Goal: Task Accomplishment & Management: Use online tool/utility

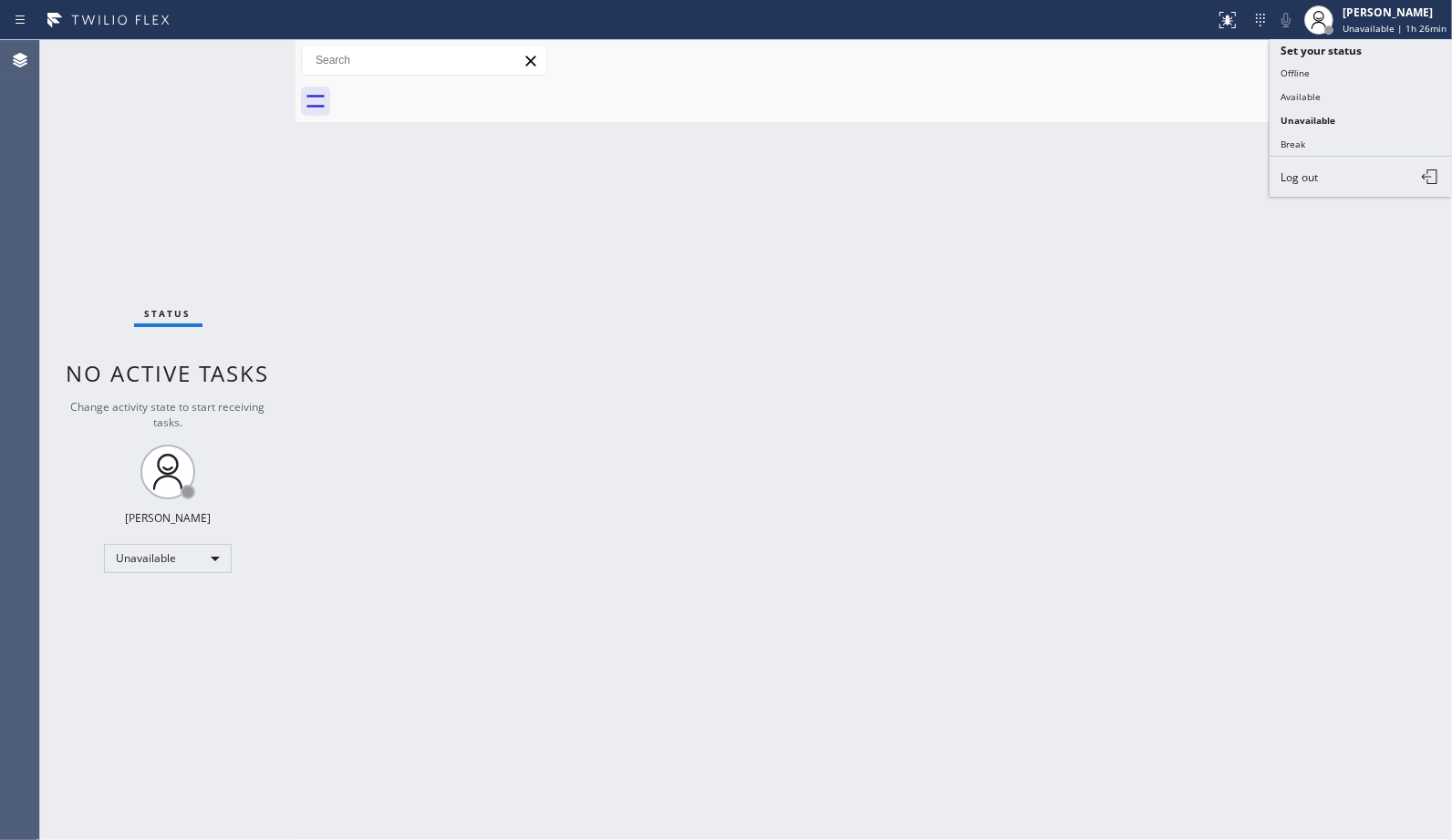
click at [1120, 184] on div "Back to Dashboard Change Sender ID Customers Technicians Select a contact Outbo…" at bounding box center [874, 440] width 1156 height 800
click at [1379, 75] on button "Call to Customer" at bounding box center [1364, 61] width 139 height 34
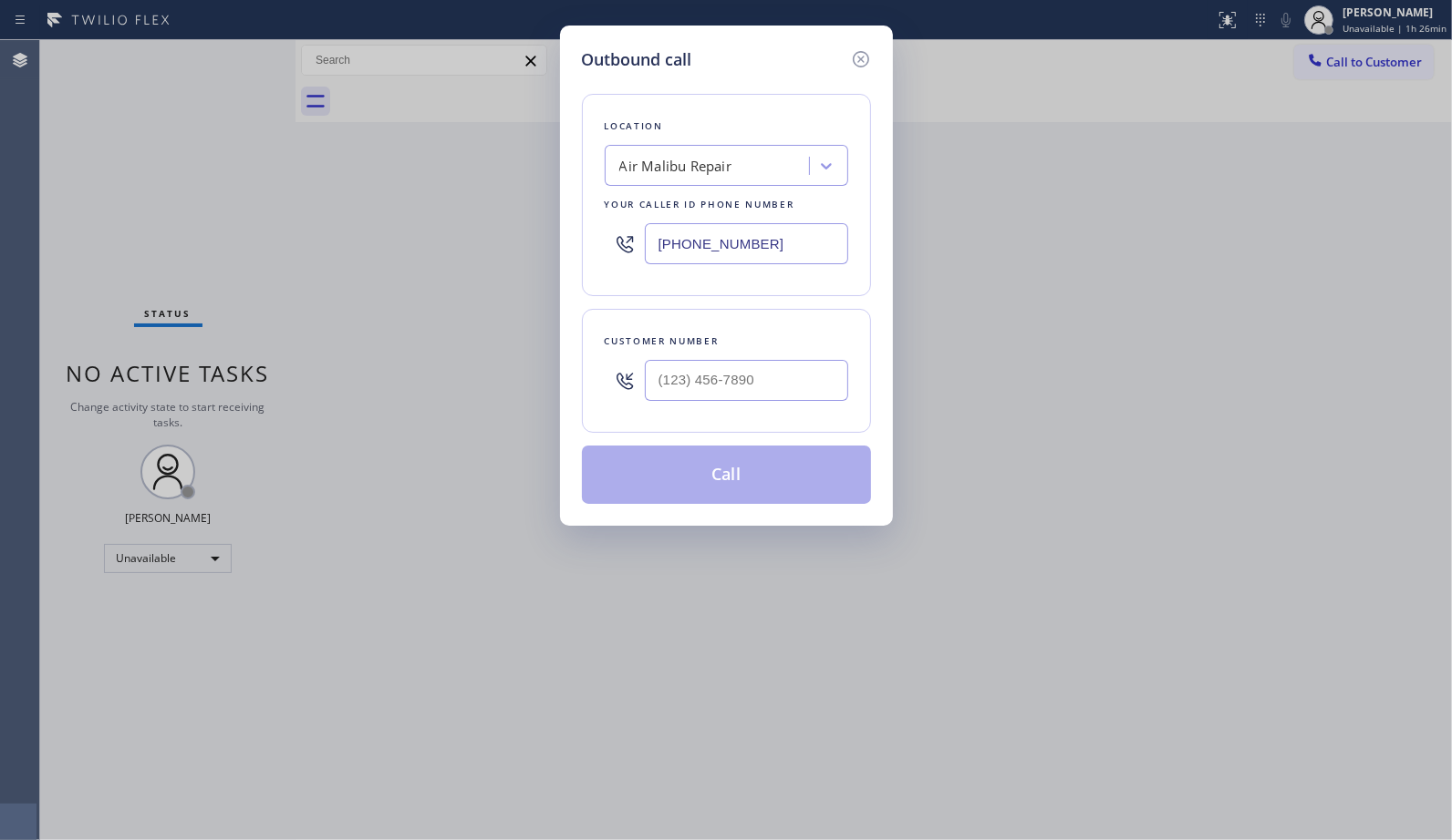
drag, startPoint x: 772, startPoint y: 247, endPoint x: 469, endPoint y: 93, distance: 339.9
click at [548, 214] on div "Outbound call Location Air Malibu Repair Your caller id phone number [PHONE_NUM…" at bounding box center [726, 420] width 1452 height 840
paste input "___) ___-____"
type input "(___) ___-____"
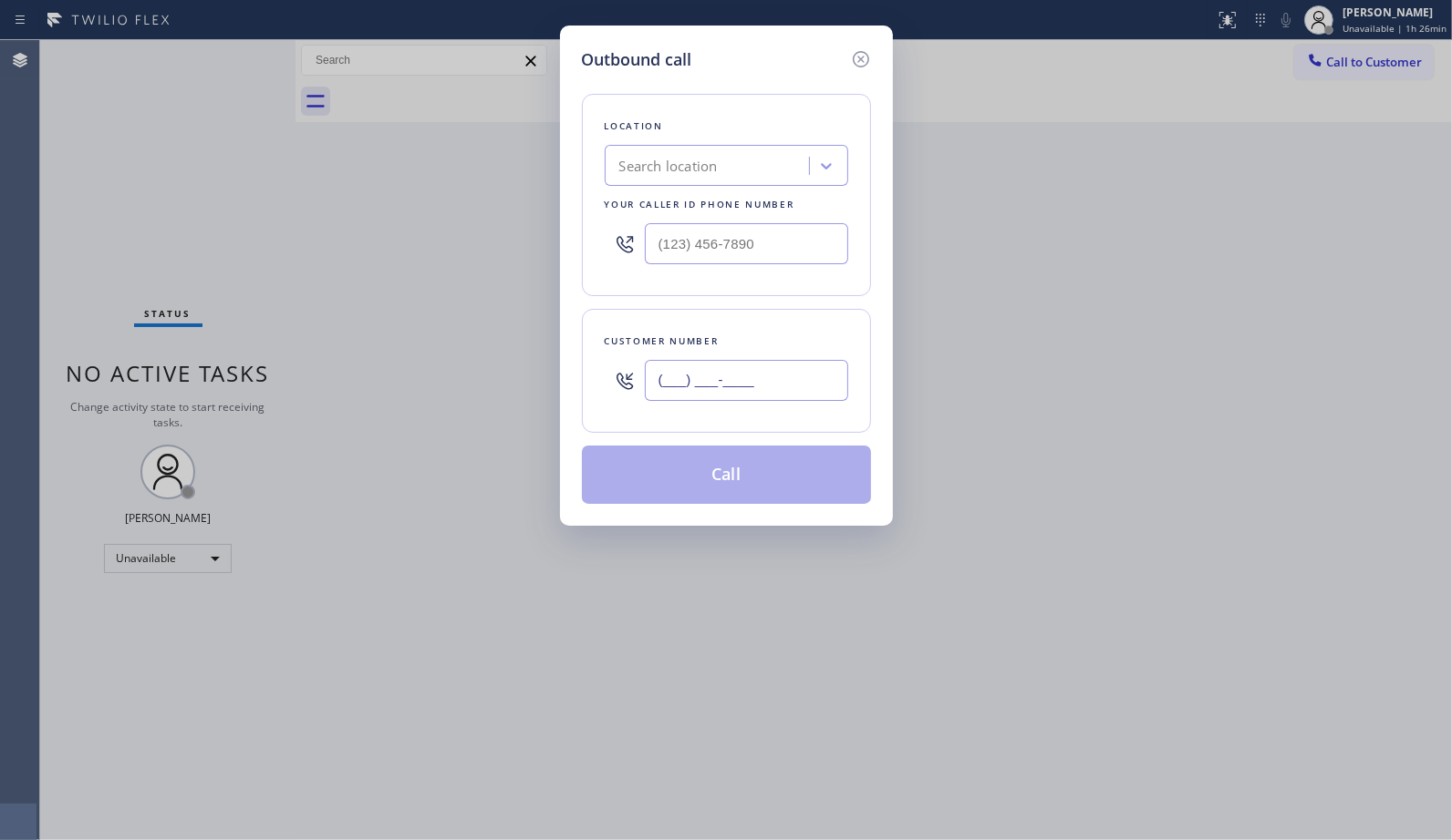
click at [706, 387] on input "(___) ___-____" at bounding box center [746, 380] width 204 height 41
paste input "619) 889-4825"
type input "[PHONE_NUMBER]"
click at [669, 160] on div "Search location" at bounding box center [668, 166] width 99 height 21
paste input "E Appliance Repair & HVAC [GEOGRAPHIC_DATA]"
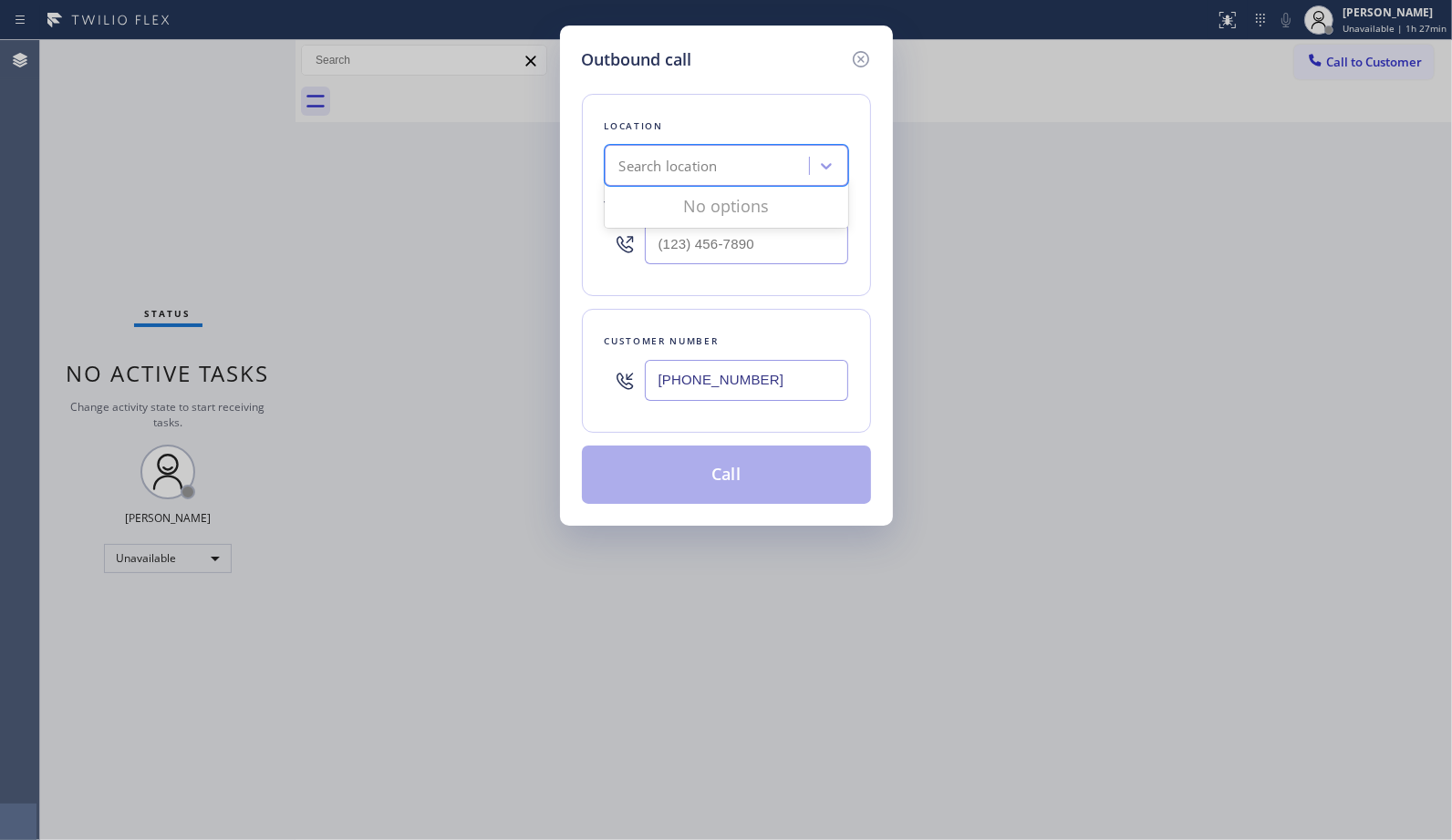
type input "E Appliance Repair & HVAC [GEOGRAPHIC_DATA]"
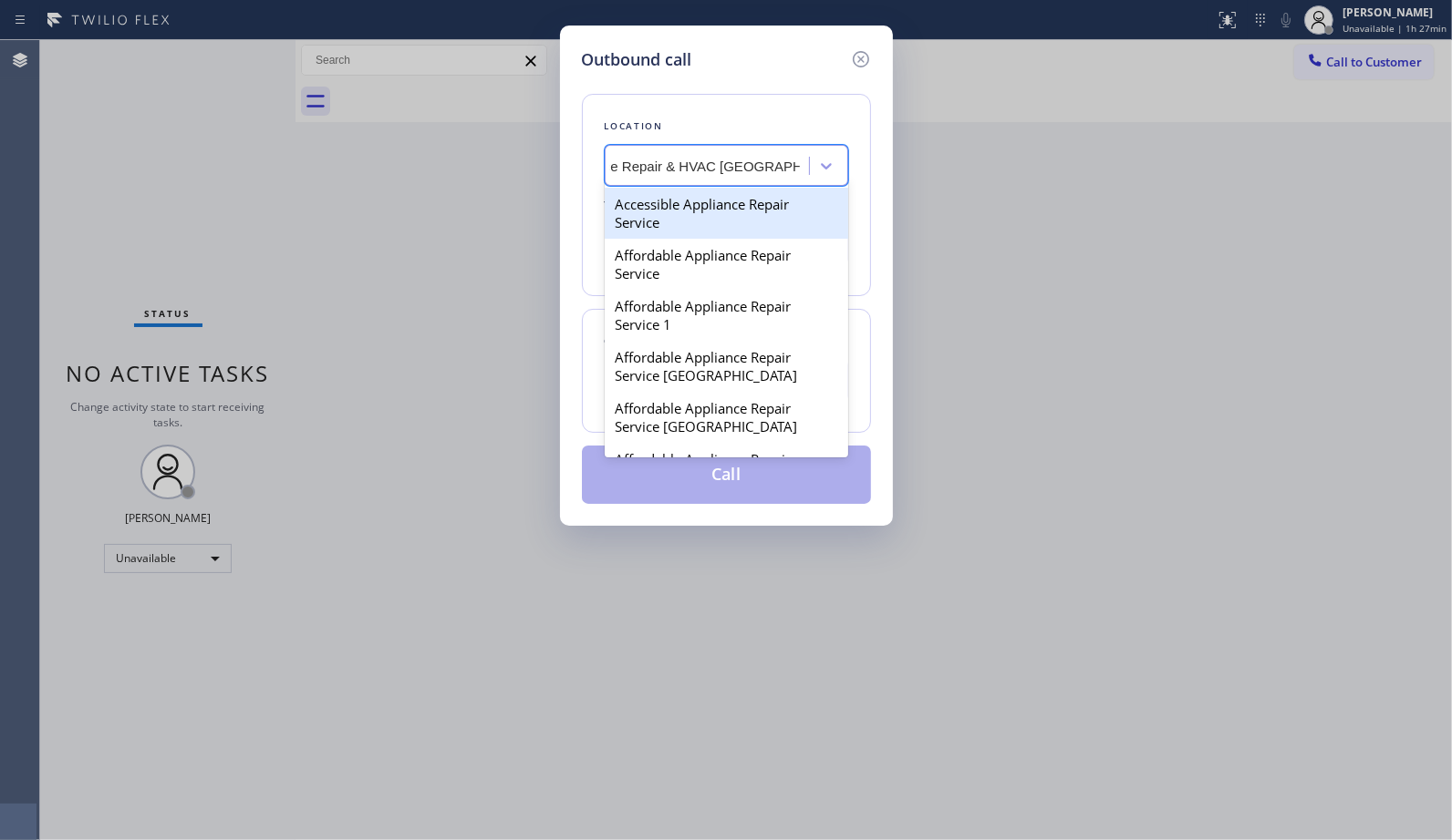
click at [748, 203] on div "Accessible Appliance Repair Service" at bounding box center [726, 213] width 244 height 51
type input "[PHONE_NUMBER]"
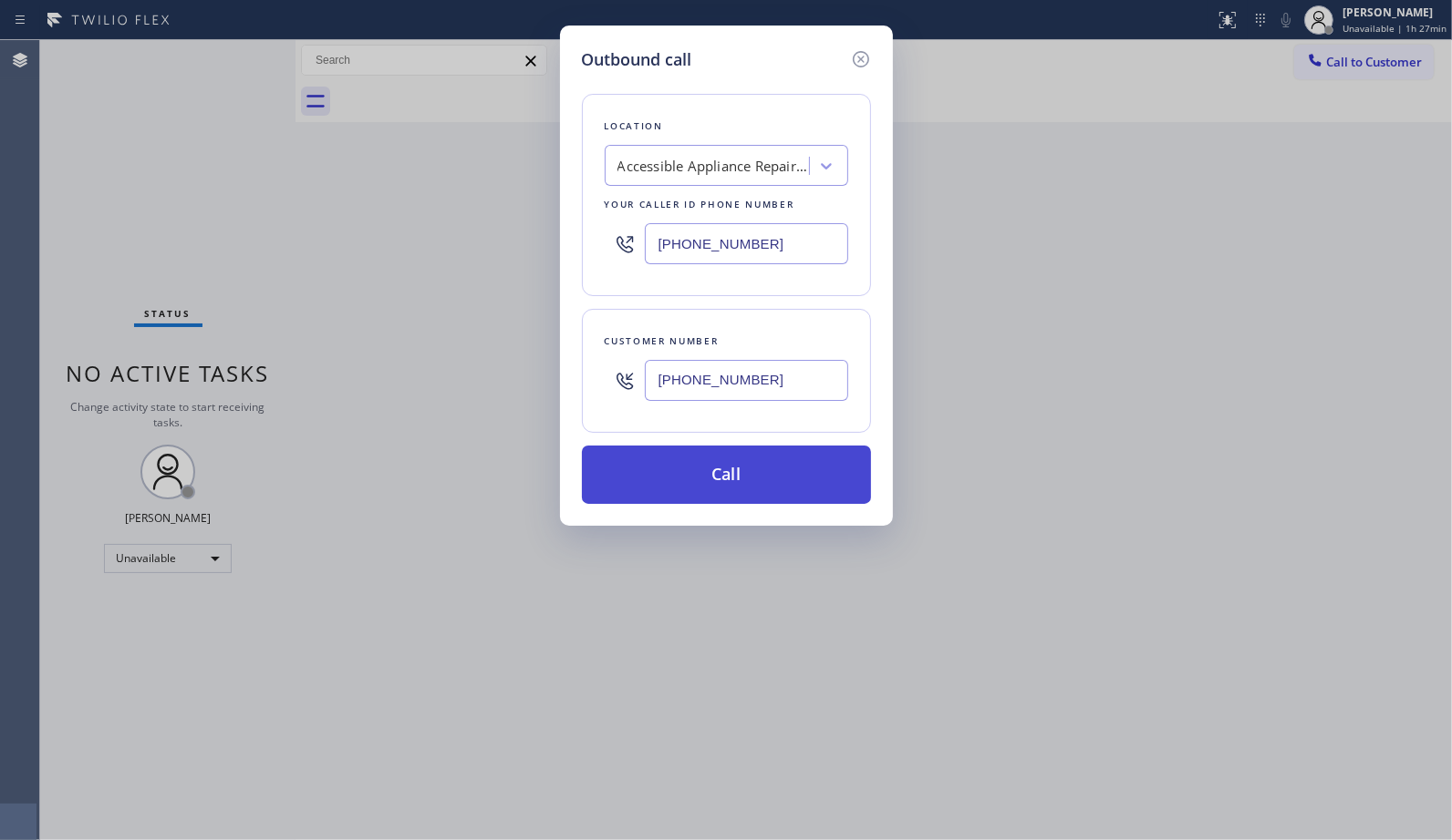
click at [752, 472] on button "Call" at bounding box center [726, 475] width 289 height 59
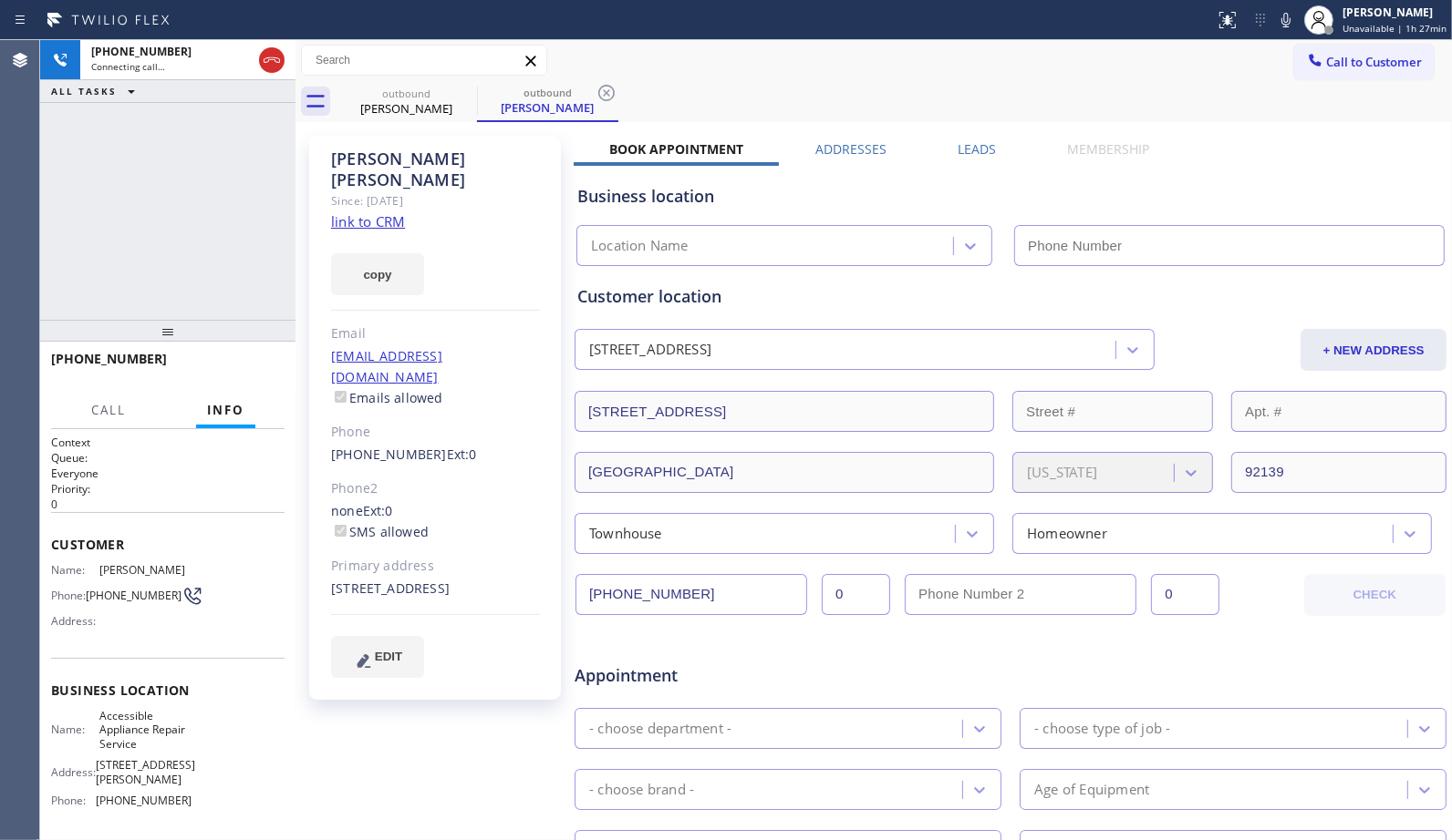
type input "[PHONE_NUMBER]"
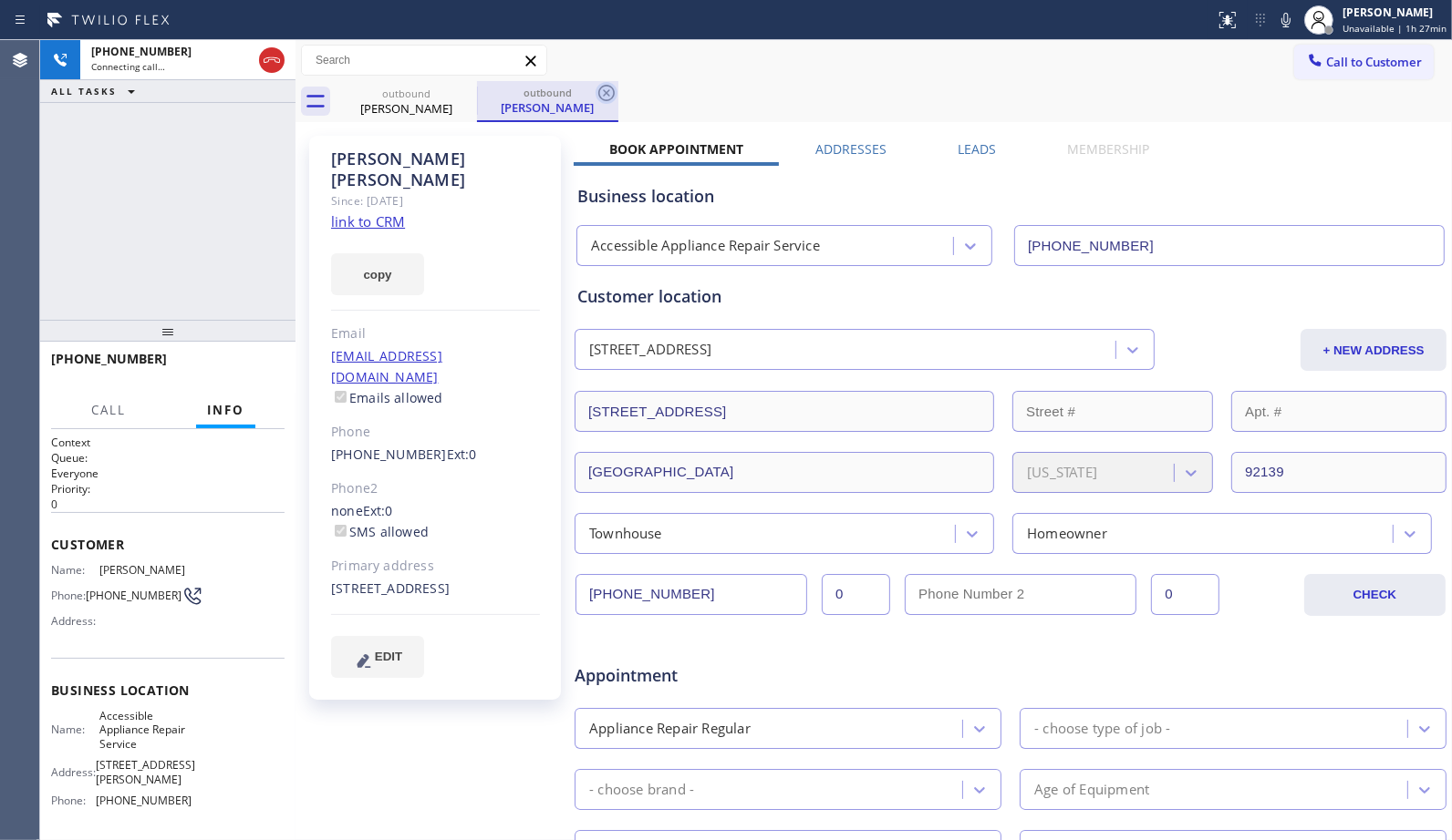
click at [611, 95] on icon at bounding box center [607, 93] width 22 height 22
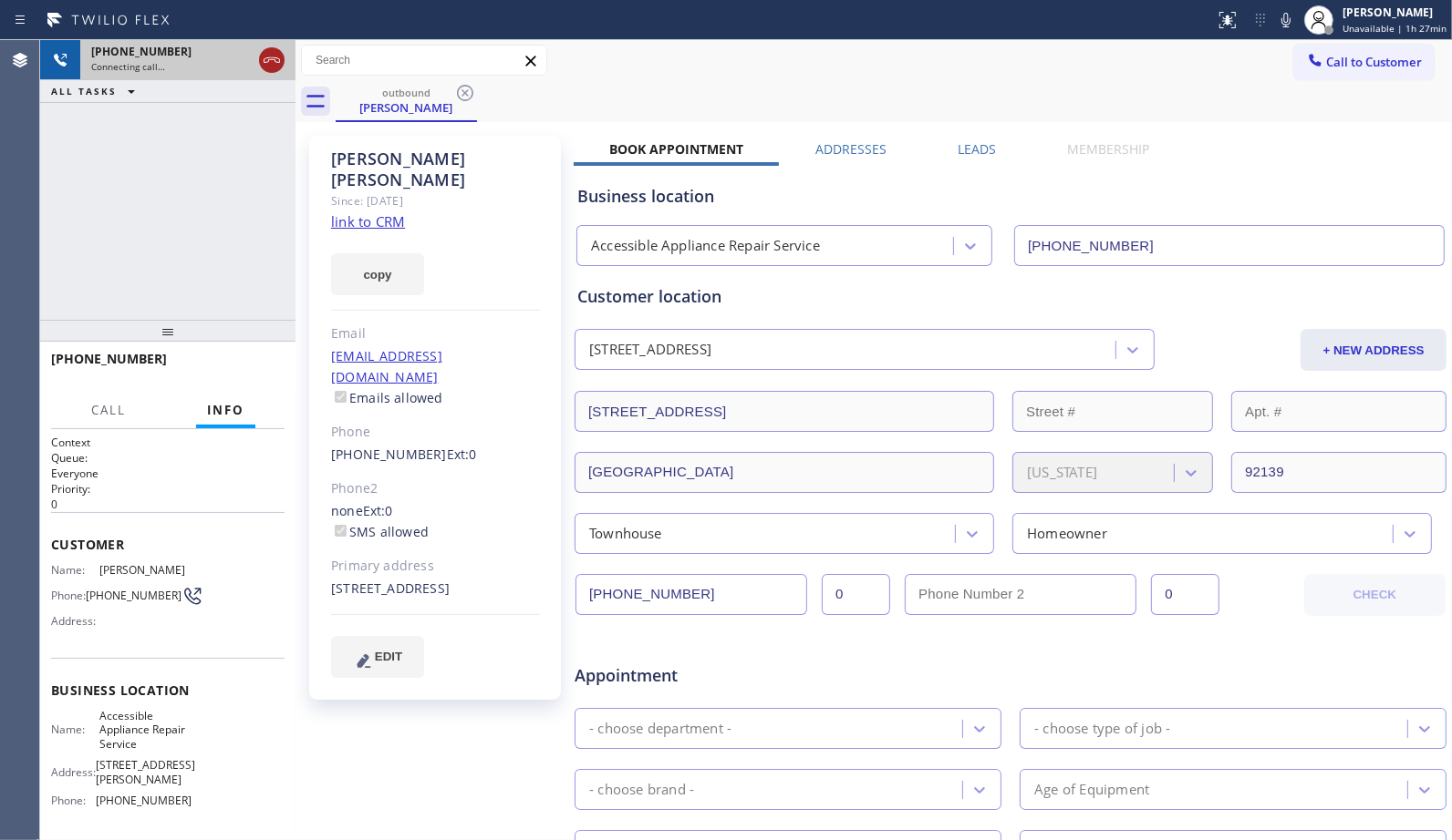
click at [270, 58] on icon at bounding box center [271, 60] width 17 height 6
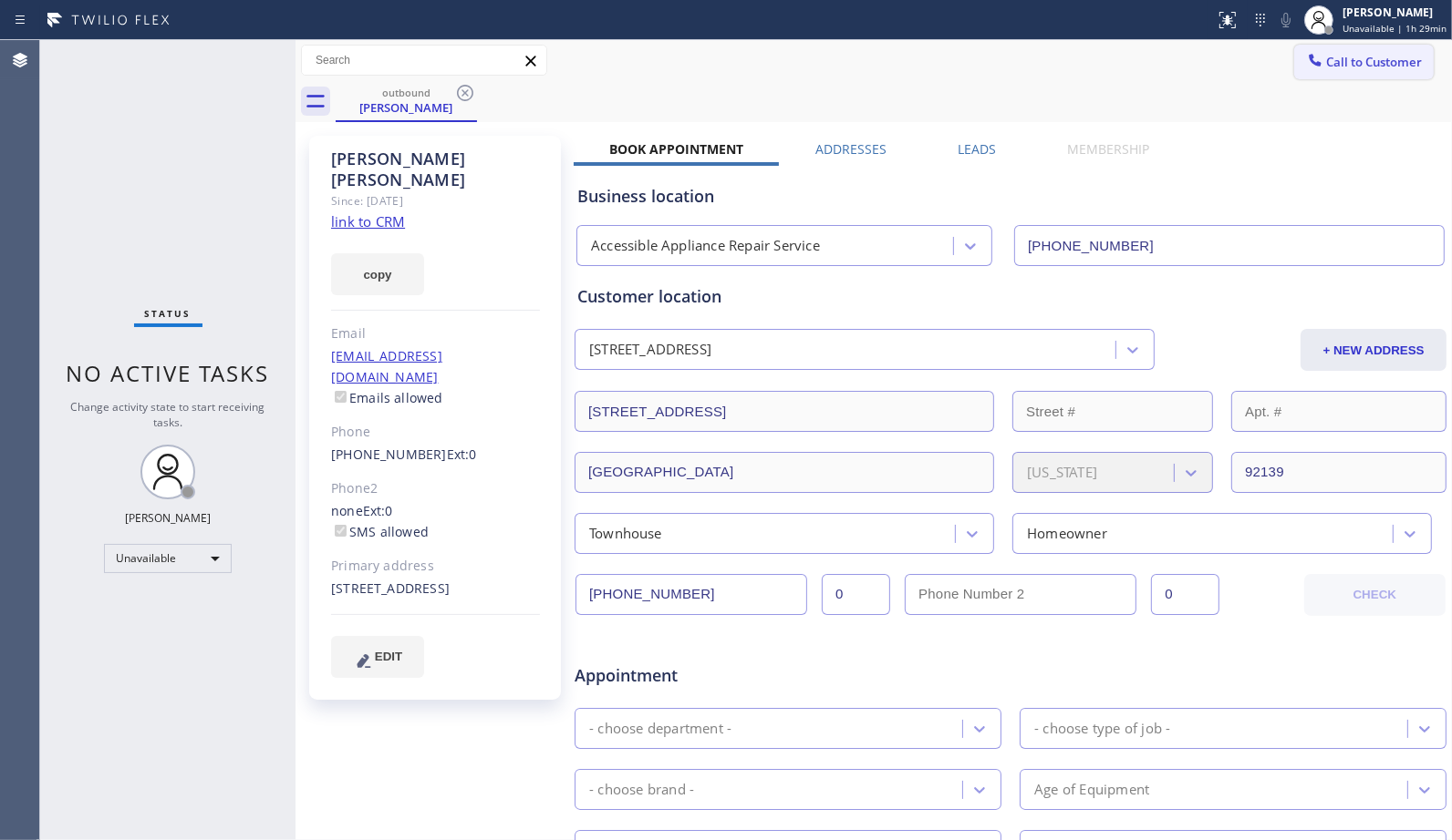
click at [1309, 61] on div at bounding box center [1315, 62] width 22 height 22
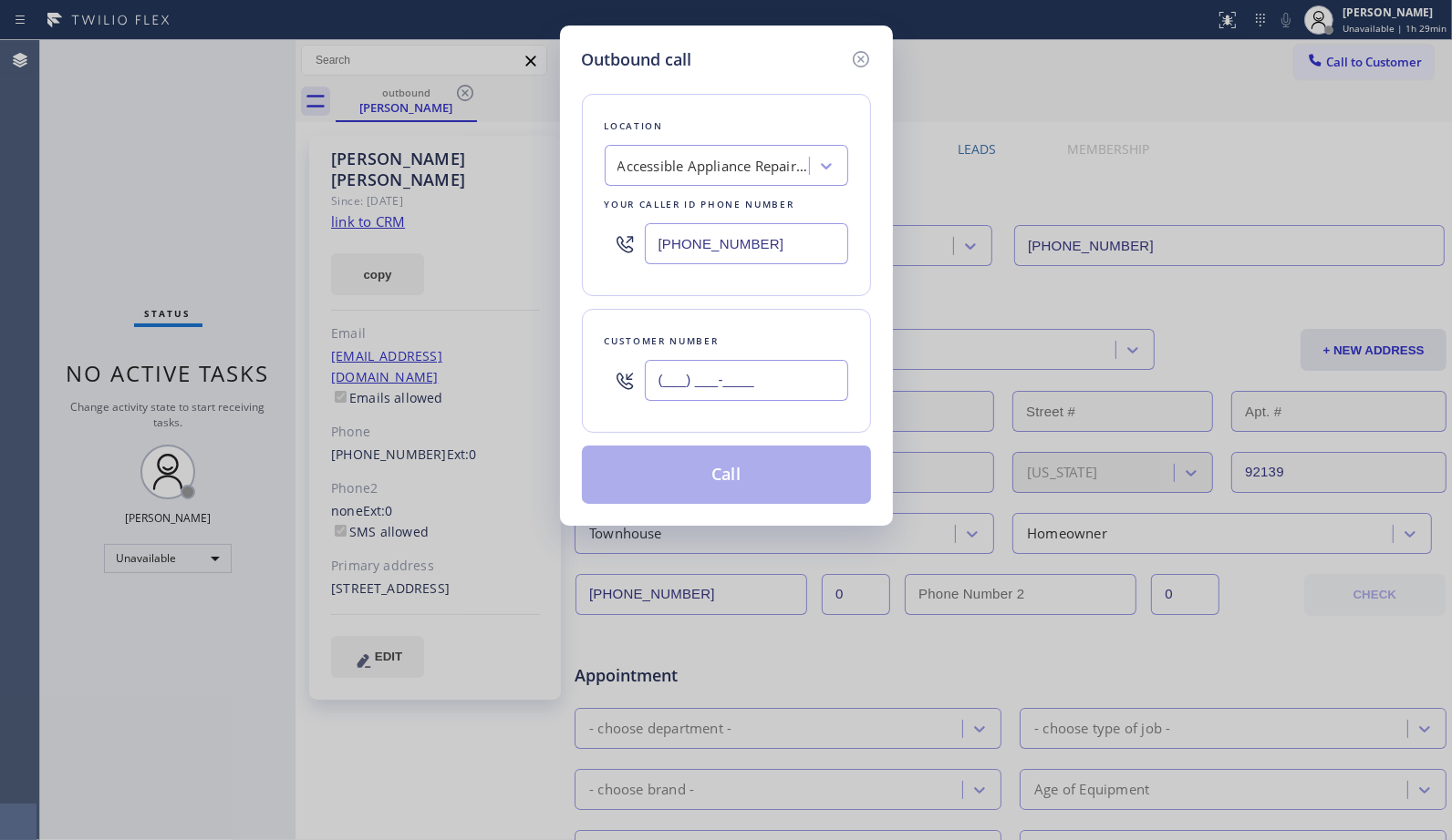
drag, startPoint x: 810, startPoint y: 366, endPoint x: 518, endPoint y: 322, distance: 295.3
click at [527, 329] on div "Outbound call Location Accessible Appliance Repair Service Your caller id phone…" at bounding box center [726, 420] width 1452 height 840
paste input "708) 932-9080"
type input "[PHONE_NUMBER]"
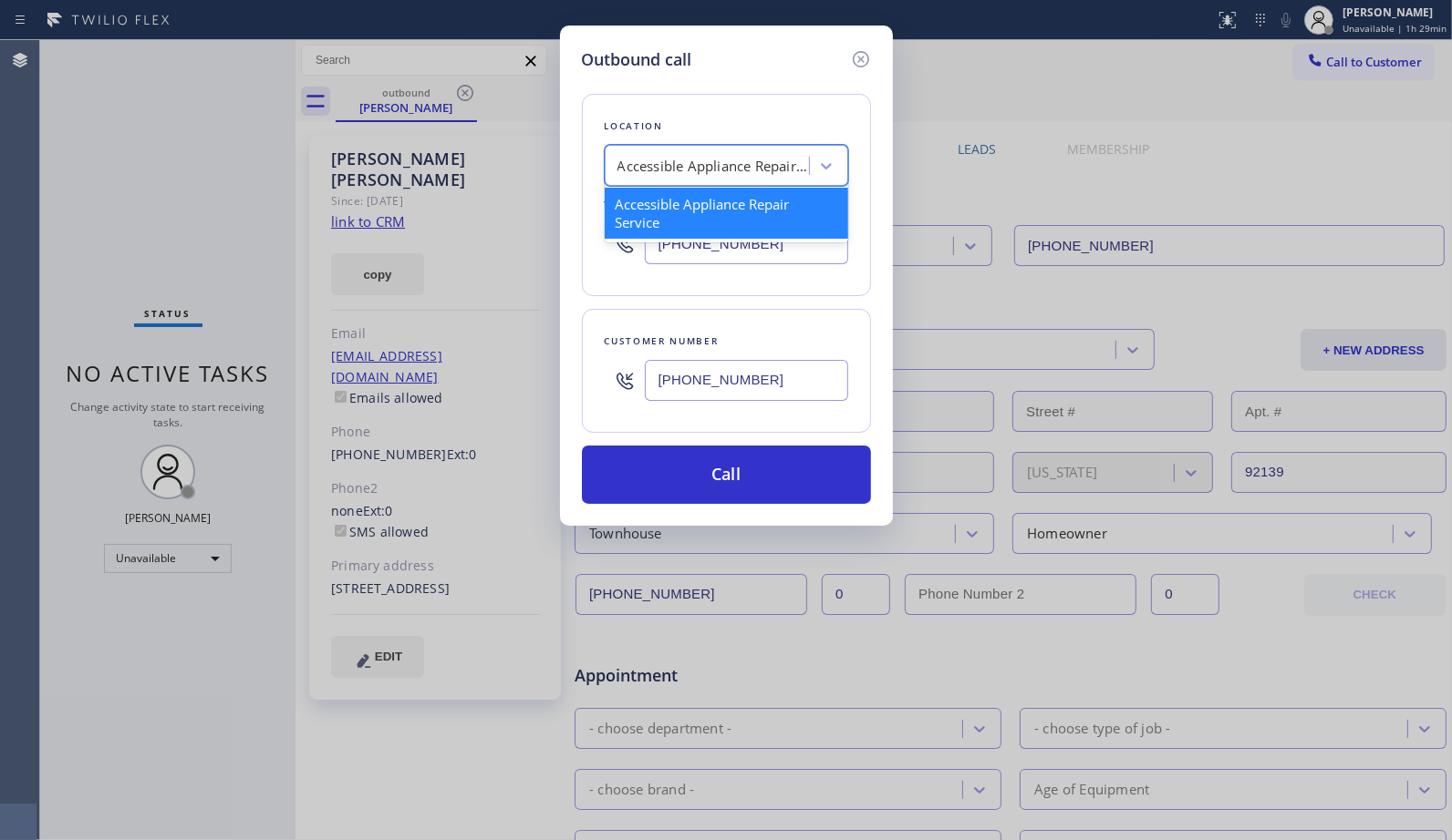
click at [693, 149] on div "Accessible Appliance Repair Service" at bounding box center [726, 165] width 244 height 41
paste input "American Service Alliance [GEOGRAPHIC_DATA]"
type input "American Service Alliance [GEOGRAPHIC_DATA]"
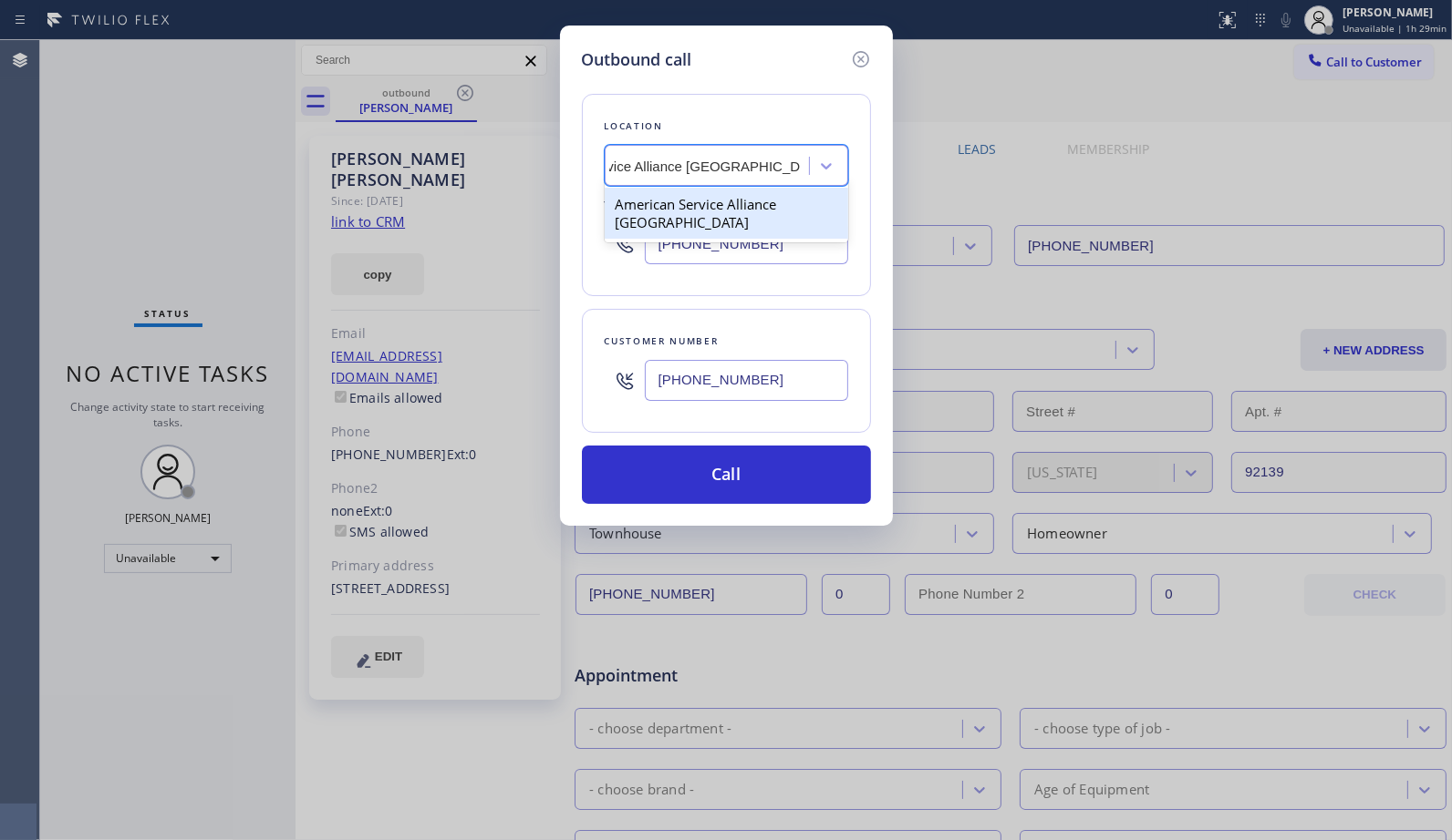
click at [693, 238] on div "American Service Alliance [GEOGRAPHIC_DATA]" at bounding box center [726, 213] width 244 height 51
type input "[PHONE_NUMBER]"
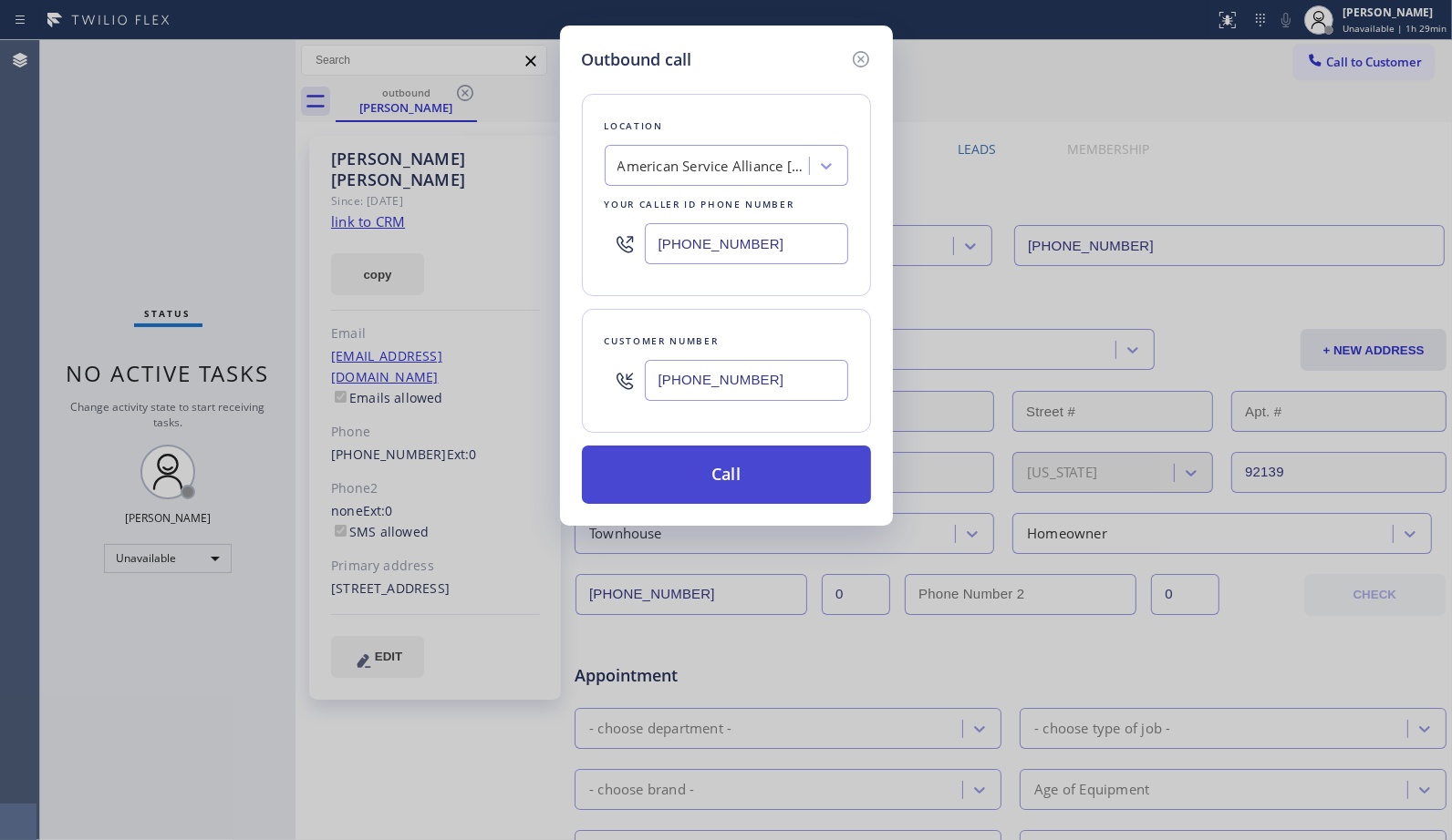
click at [767, 487] on button "Call" at bounding box center [726, 475] width 289 height 59
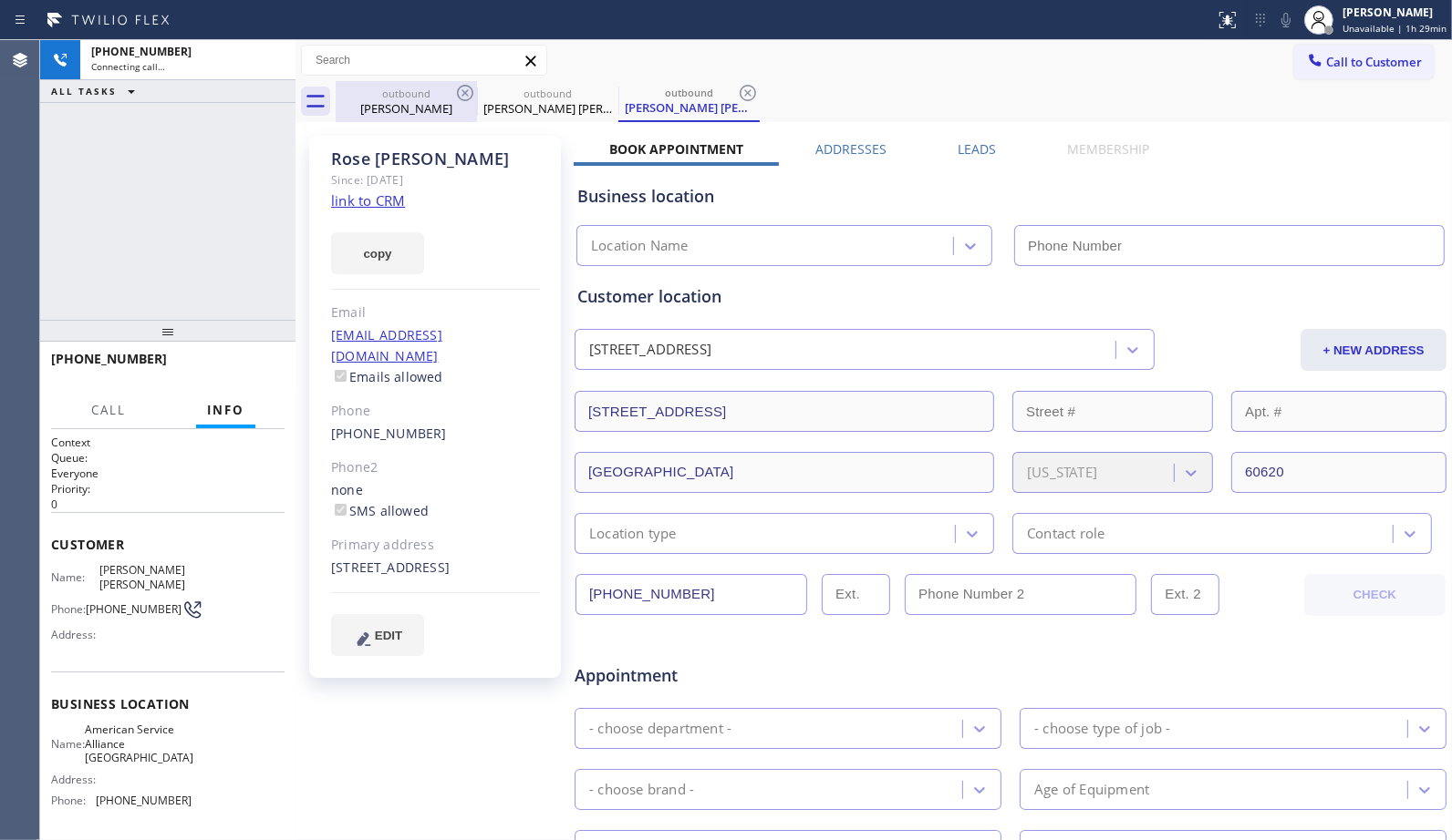
click at [452, 85] on div "outbound [PERSON_NAME]" at bounding box center [406, 101] width 138 height 41
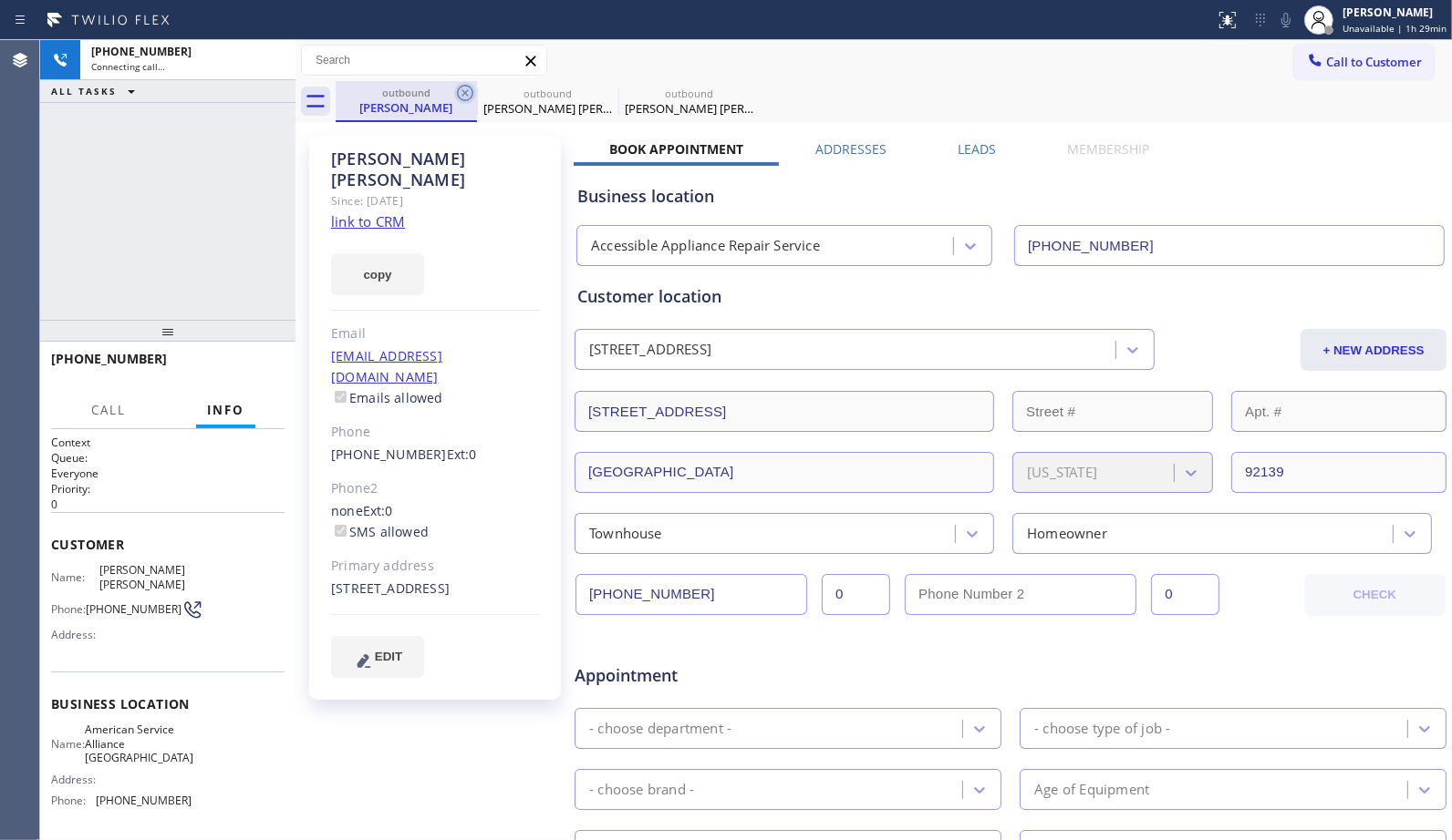
click at [467, 91] on icon at bounding box center [465, 93] width 17 height 17
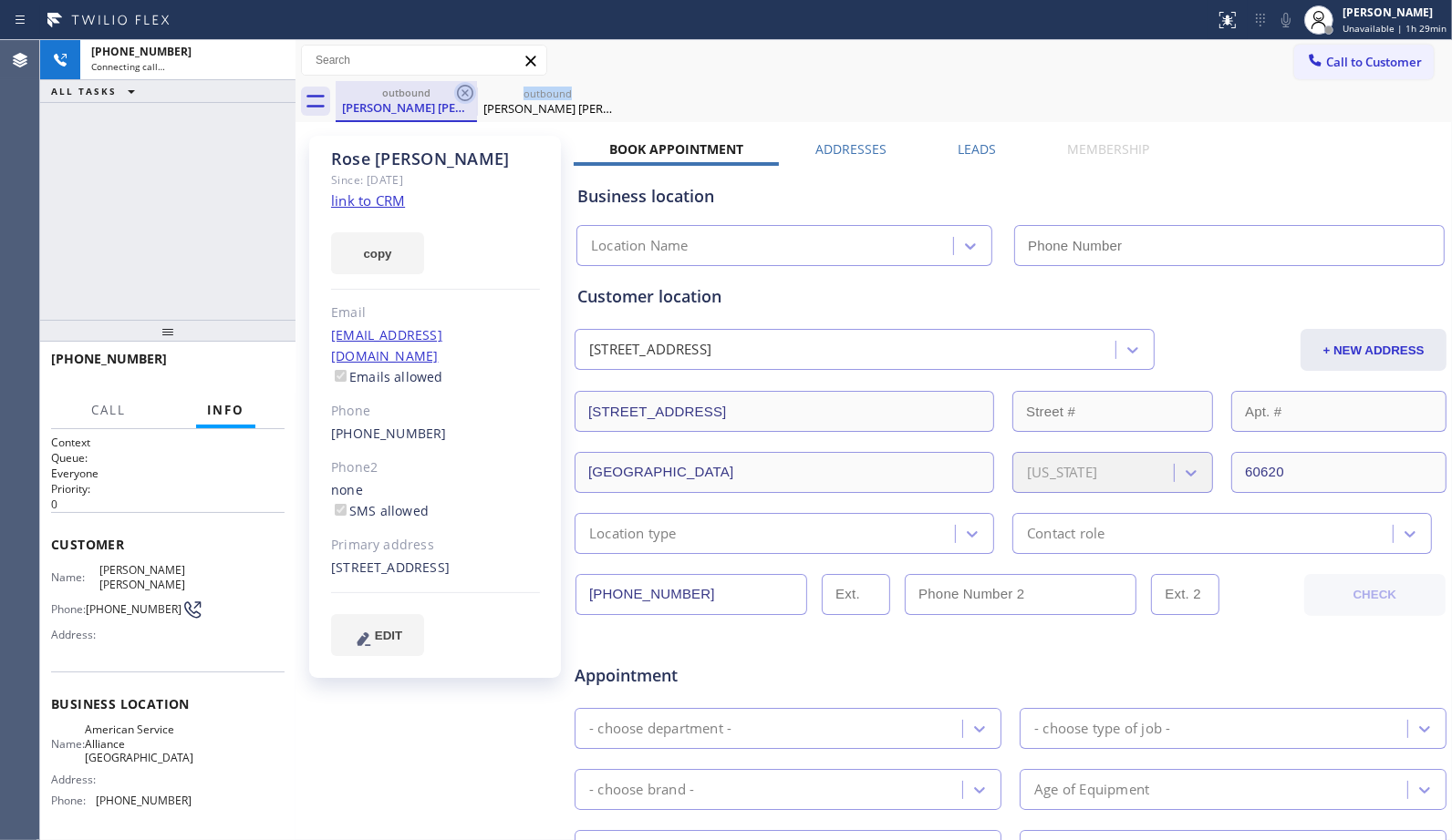
click at [467, 91] on icon at bounding box center [465, 93] width 17 height 17
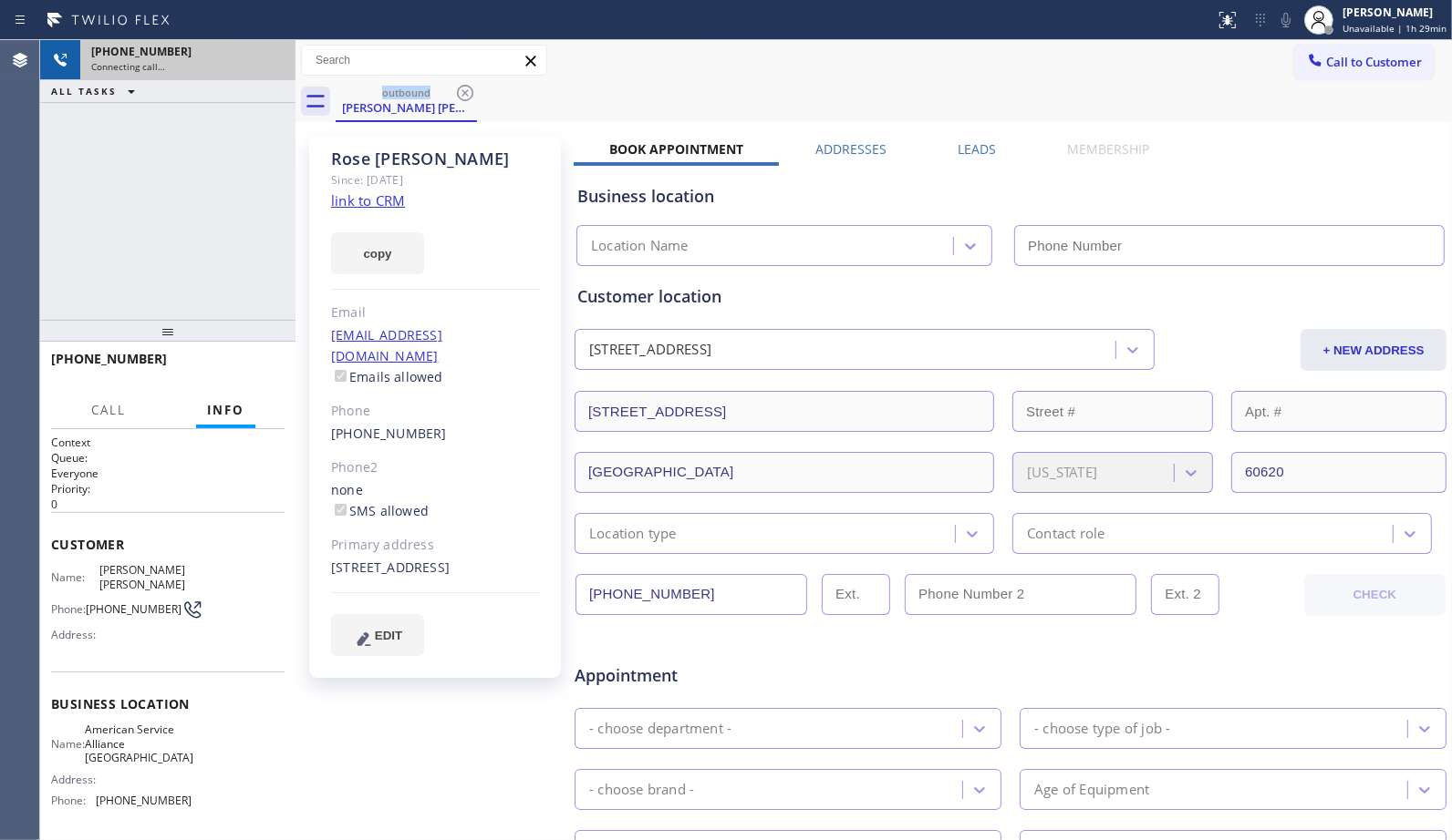
click at [180, 73] on div "[PHONE_NUMBER] Connecting call…" at bounding box center [184, 59] width 208 height 40
type input "[PHONE_NUMBER]"
click at [273, 67] on div "Connecting call…" at bounding box center [188, 67] width 193 height 13
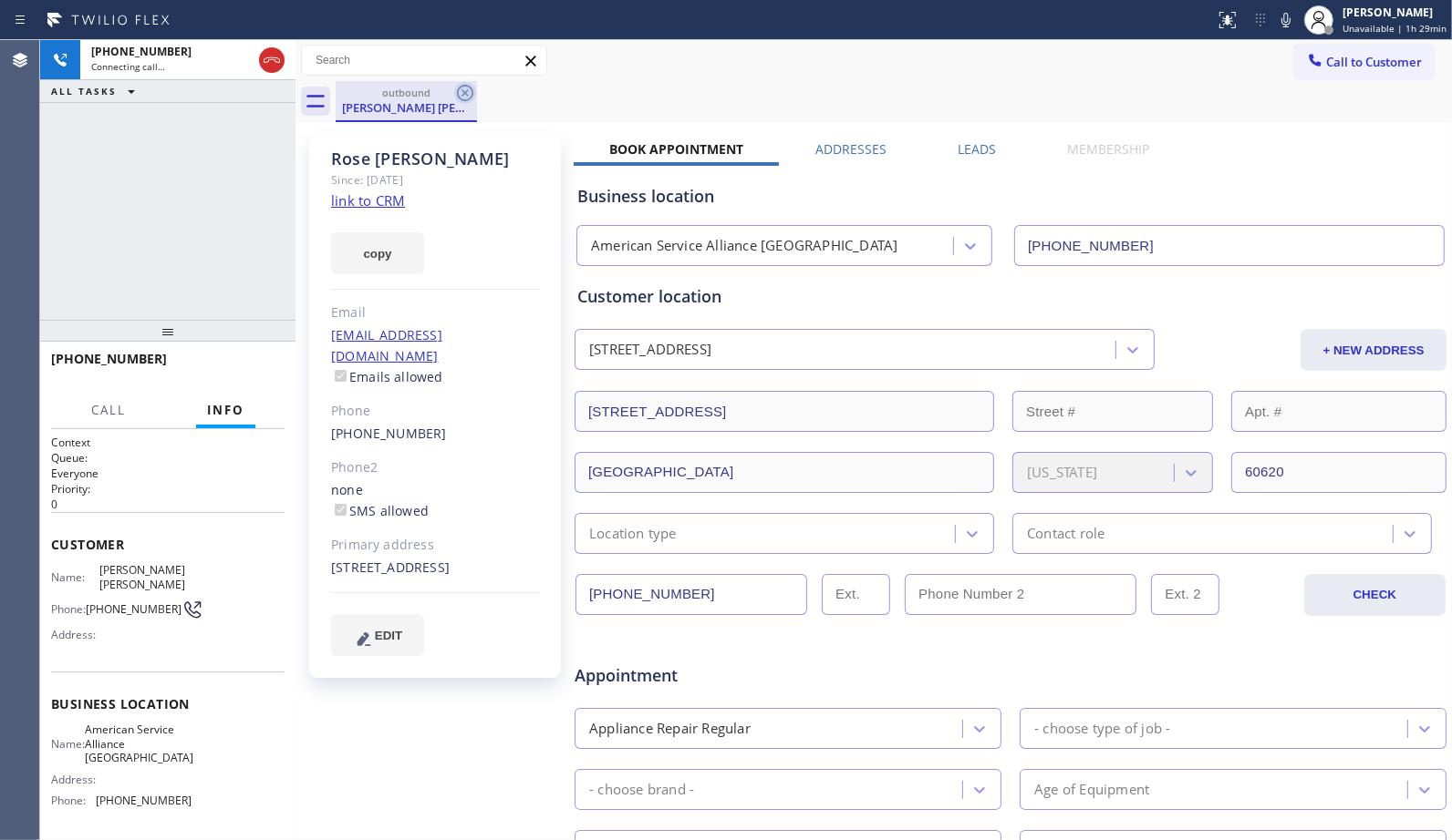
click at [465, 94] on icon at bounding box center [465, 93] width 22 height 22
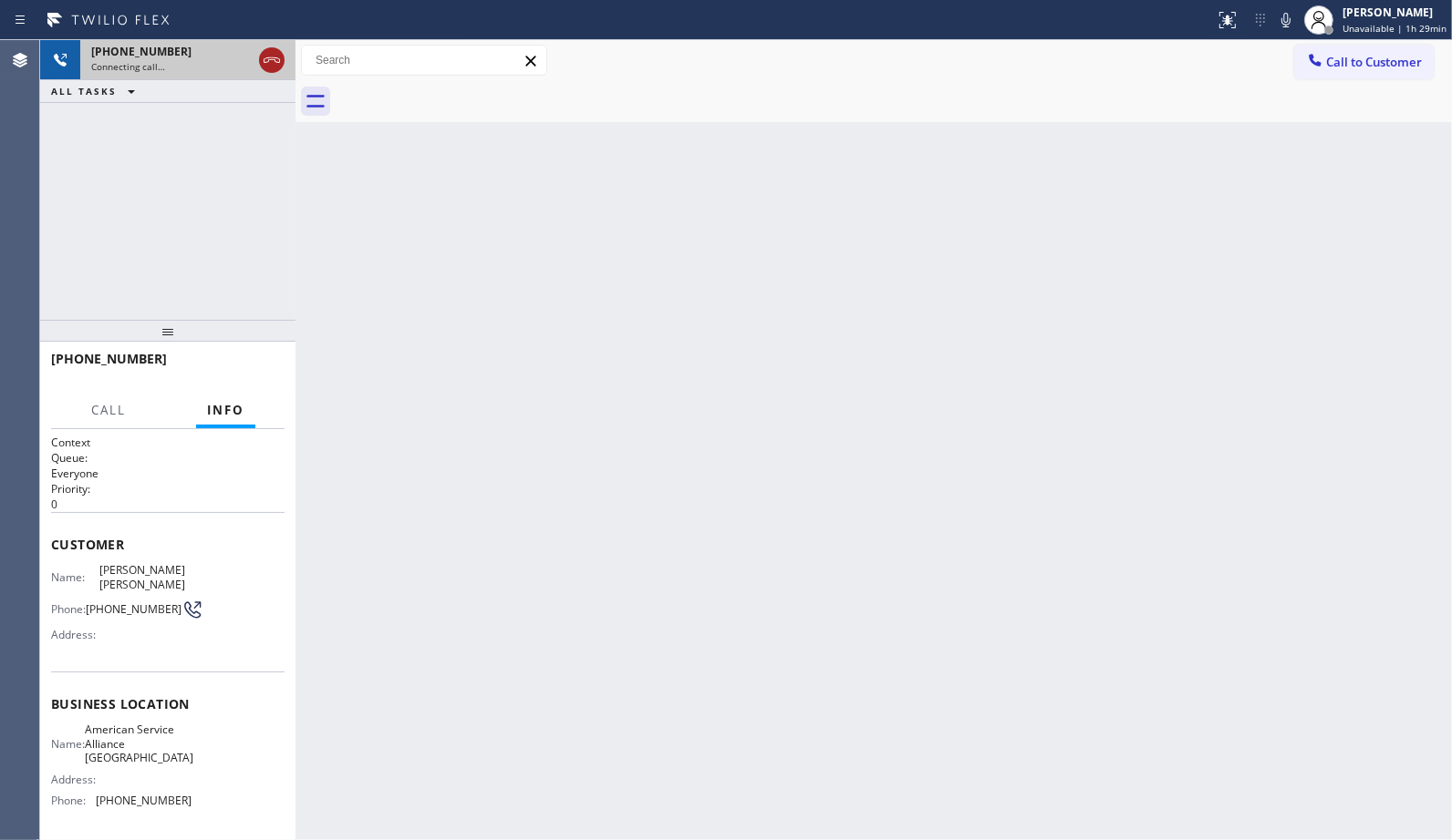
click at [276, 56] on icon at bounding box center [272, 60] width 22 height 22
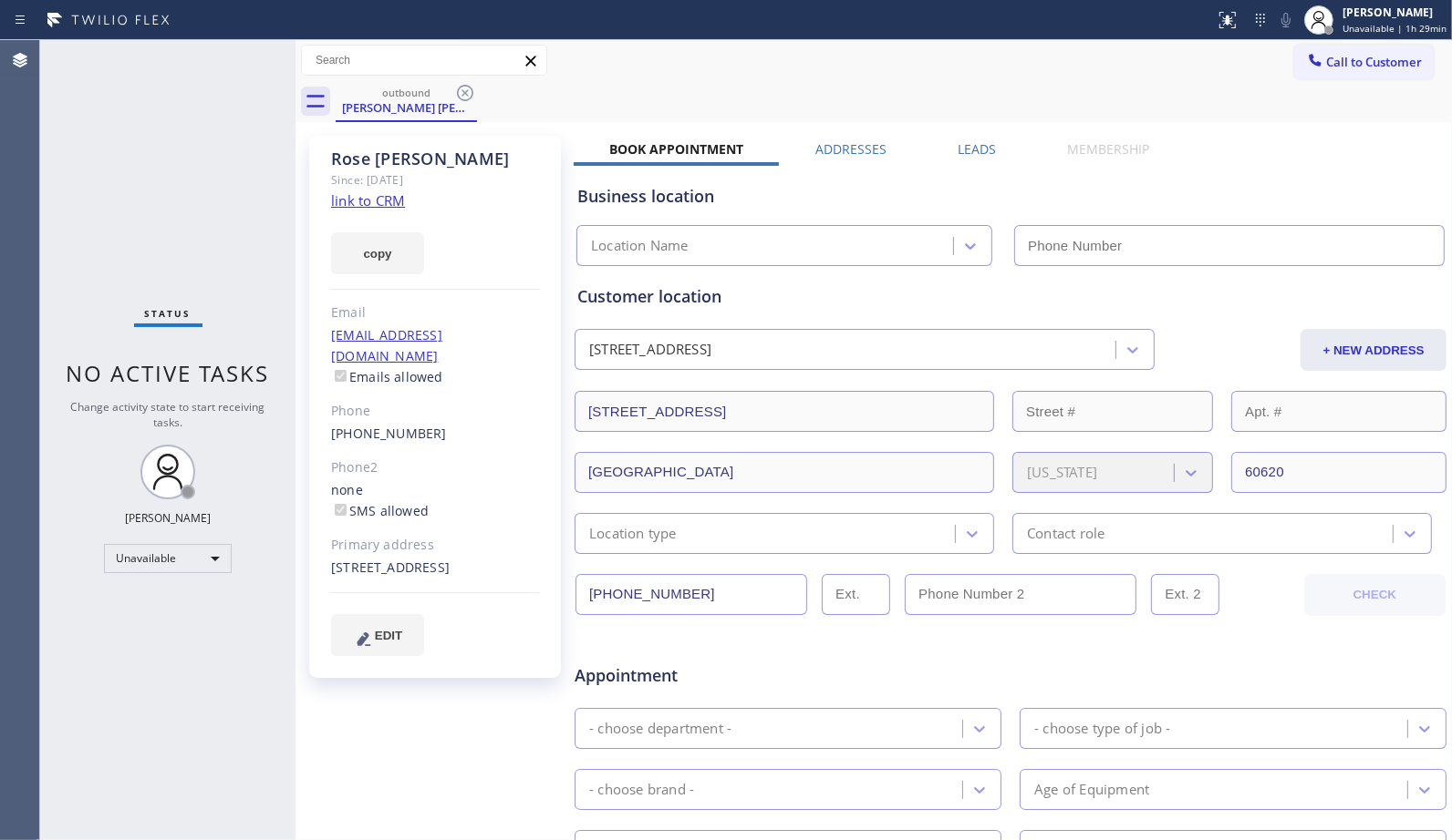
type input "[PHONE_NUMBER]"
click at [1374, 55] on span "Call to Customer" at bounding box center [1373, 62] width 96 height 17
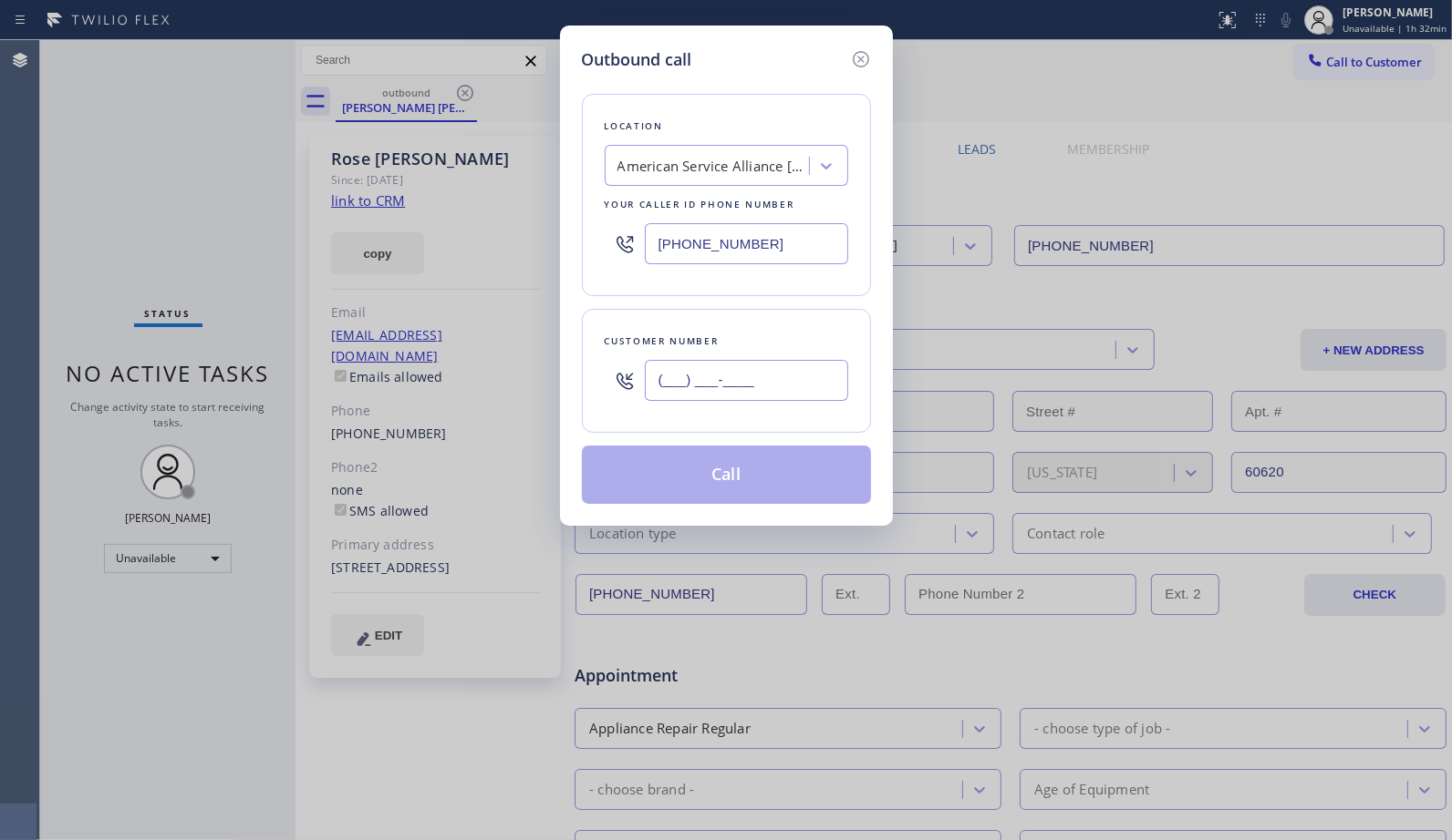
drag, startPoint x: 832, startPoint y: 376, endPoint x: 487, endPoint y: 341, distance: 346.8
click at [544, 383] on div "Outbound call Location American Service Alliance Schaumburg Your caller id phon…" at bounding box center [726, 420] width 1452 height 840
paste input "323) 393-2108"
type input "[PHONE_NUMBER]"
click at [770, 504] on button "Call" at bounding box center [726, 475] width 289 height 59
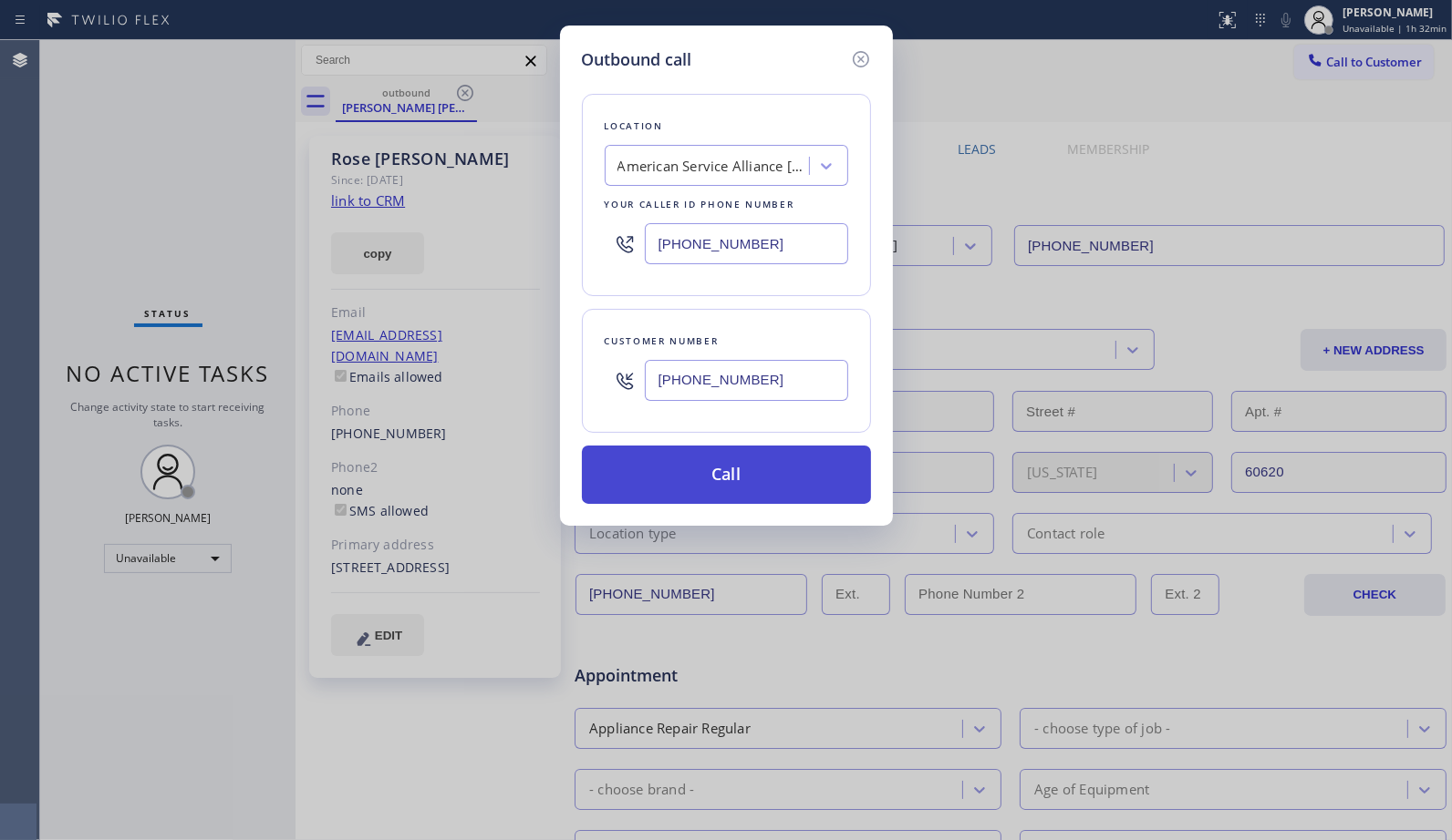
click at [714, 453] on button "Call" at bounding box center [726, 475] width 289 height 59
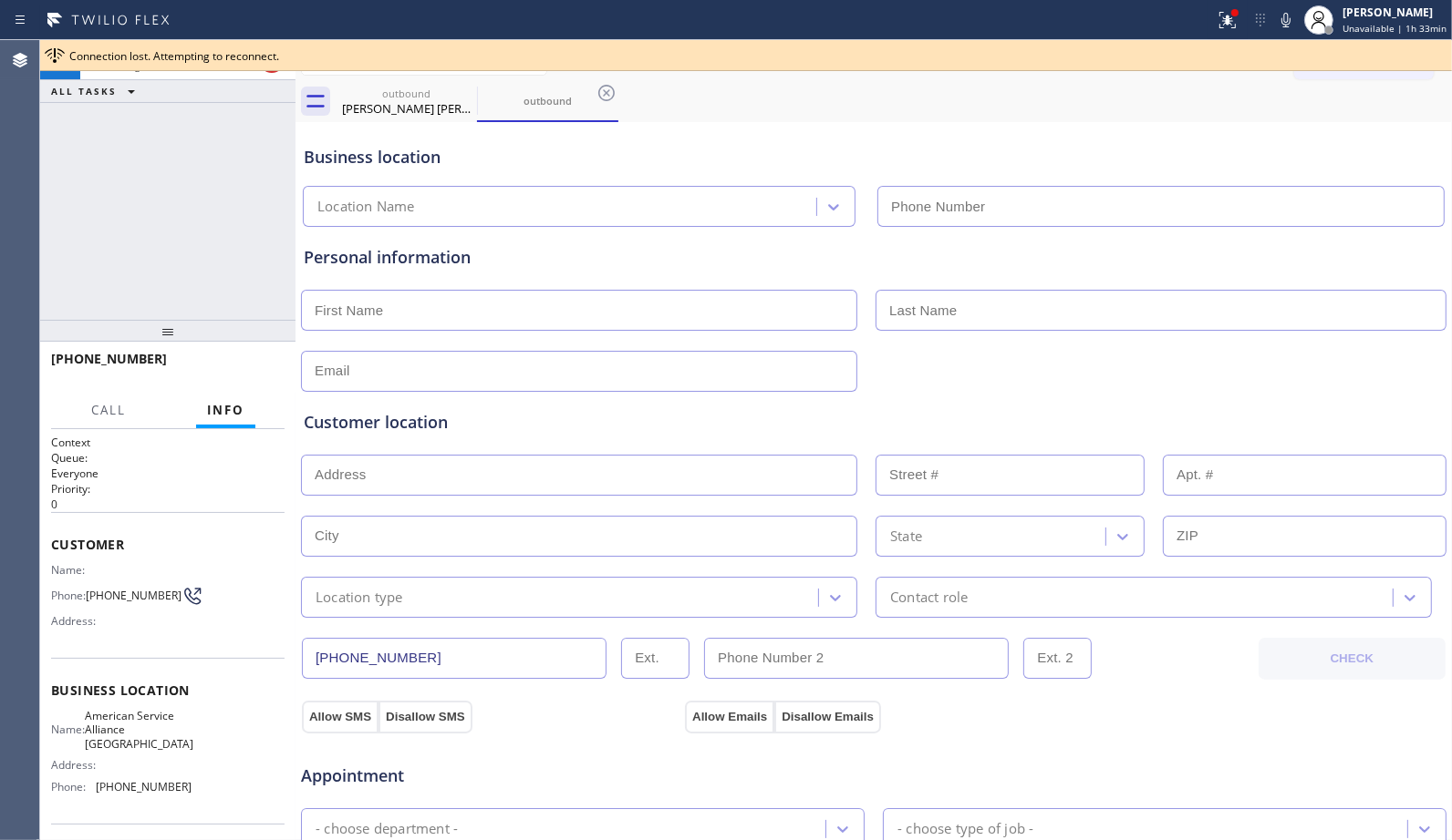
type input "[PHONE_NUMBER]"
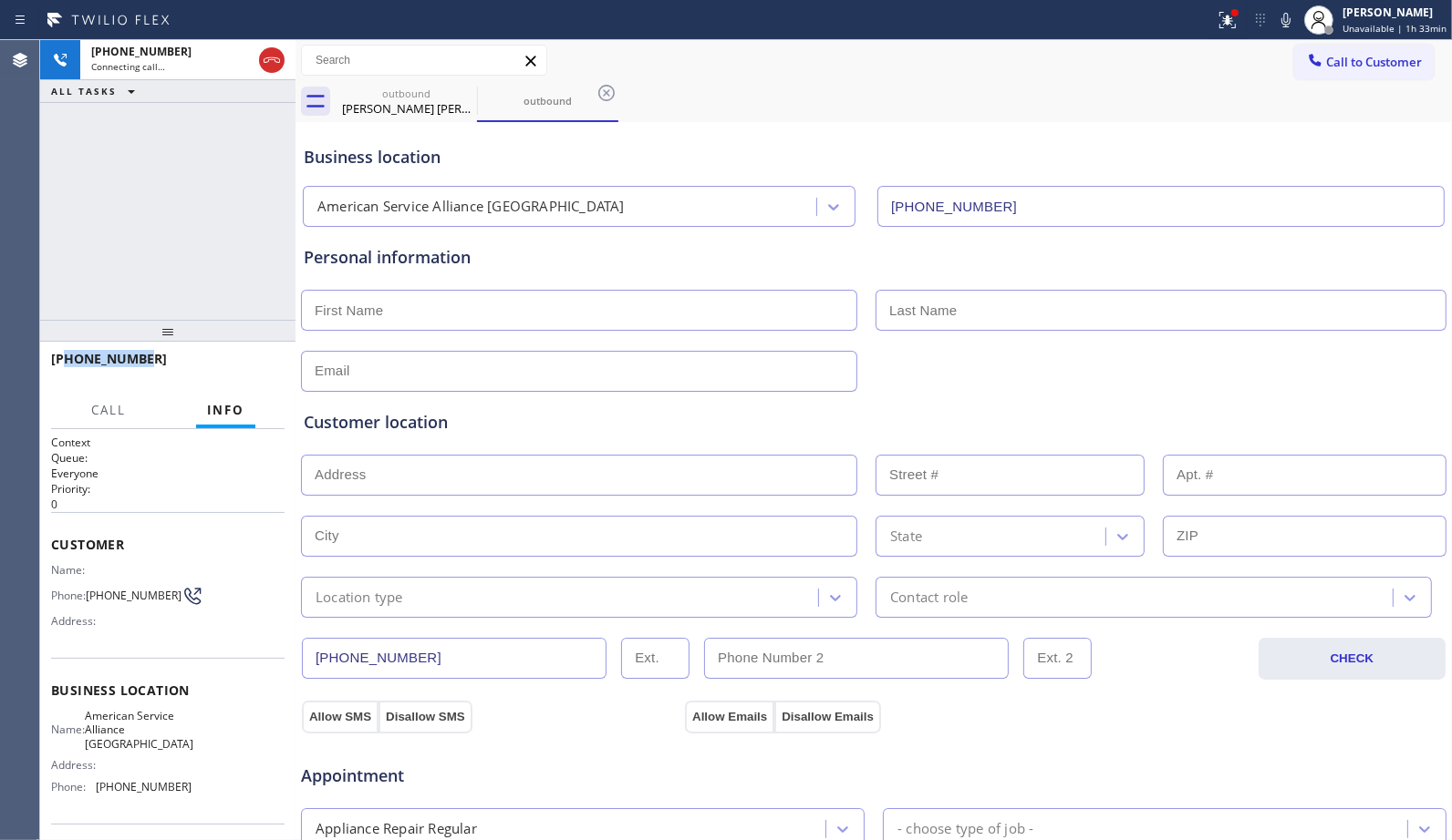
drag, startPoint x: 176, startPoint y: 351, endPoint x: 67, endPoint y: 366, distance: 110.0
click at [67, 366] on div "[PHONE_NUMBER]" at bounding box center [161, 359] width 220 height 18
copy span "3233932108"
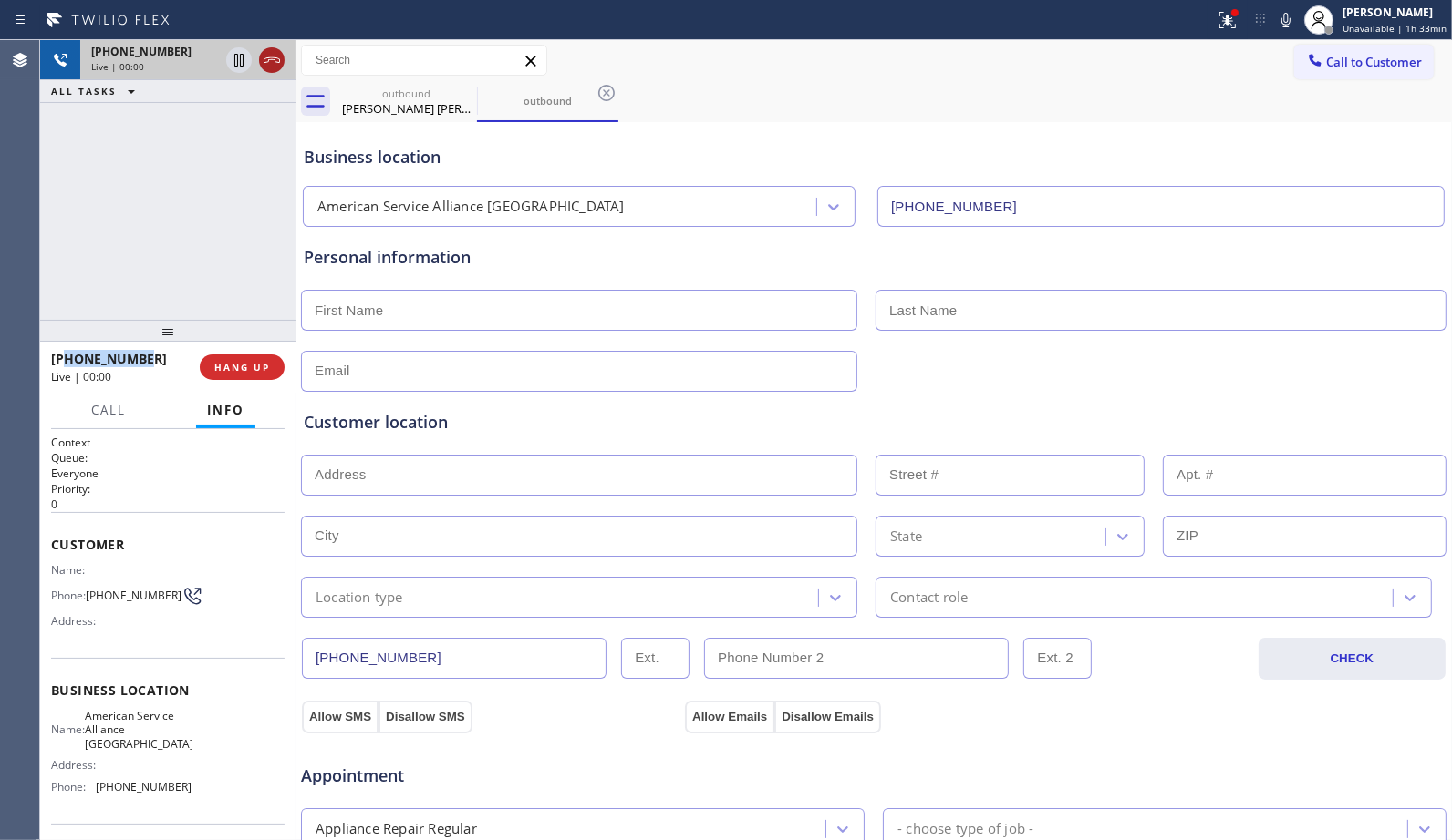
click at [268, 58] on icon at bounding box center [271, 60] width 17 height 6
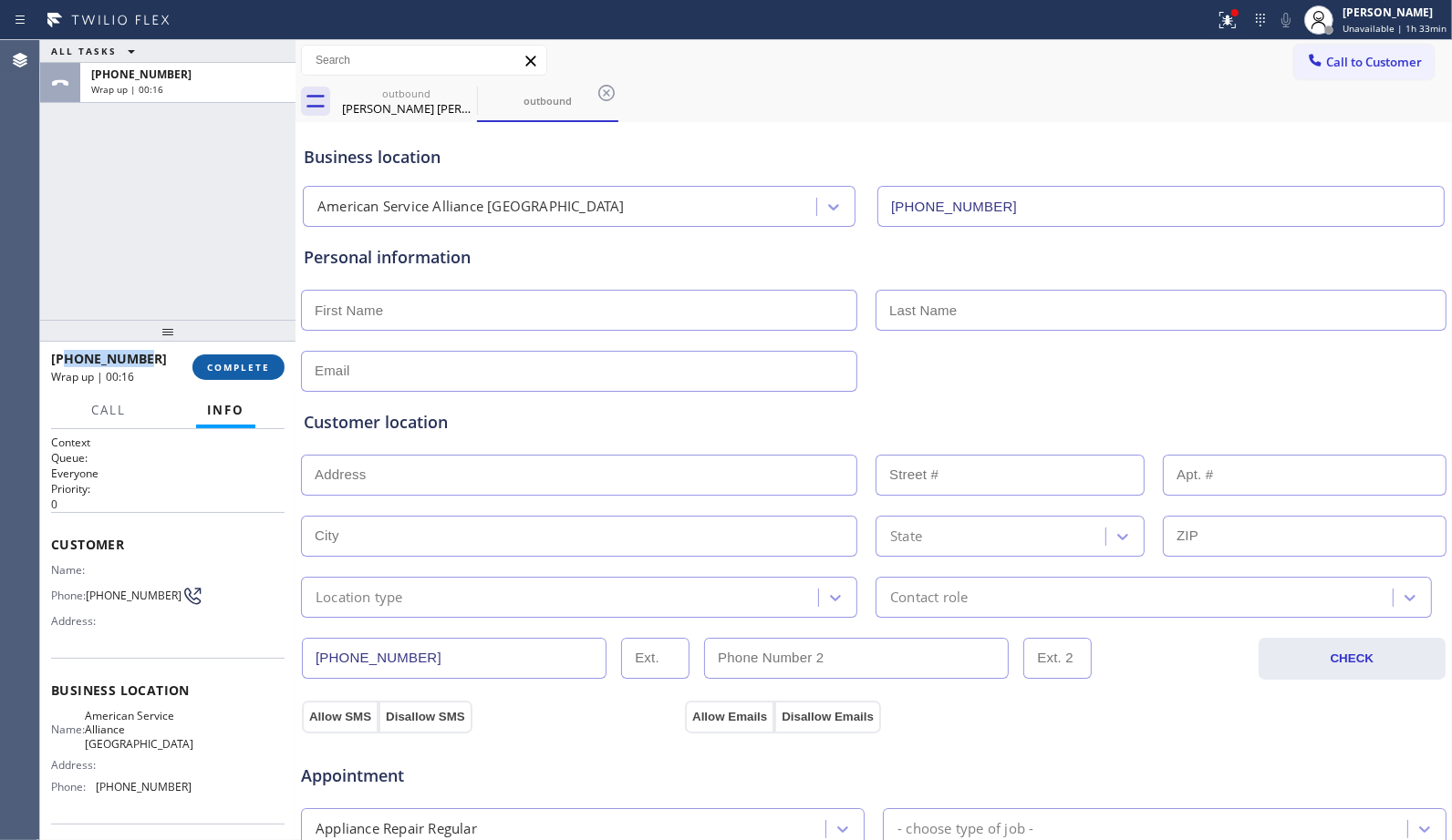
drag, startPoint x: 247, startPoint y: 370, endPoint x: 265, endPoint y: 372, distance: 18.1
click at [247, 370] on span "COMPLETE" at bounding box center [239, 367] width 63 height 13
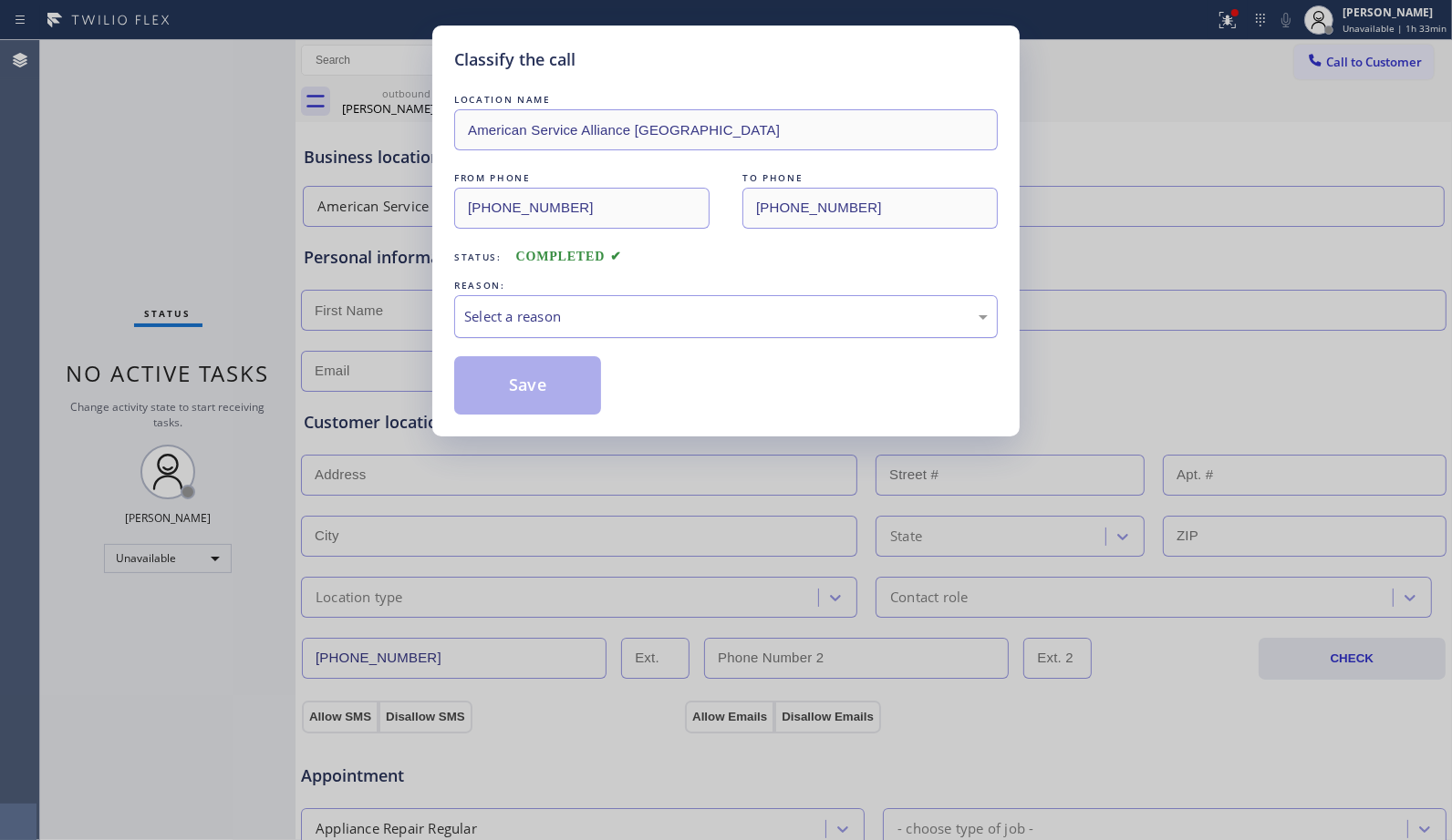
click at [866, 310] on div "Select a reason" at bounding box center [725, 317] width 523 height 21
click at [498, 401] on button "Save" at bounding box center [527, 386] width 147 height 59
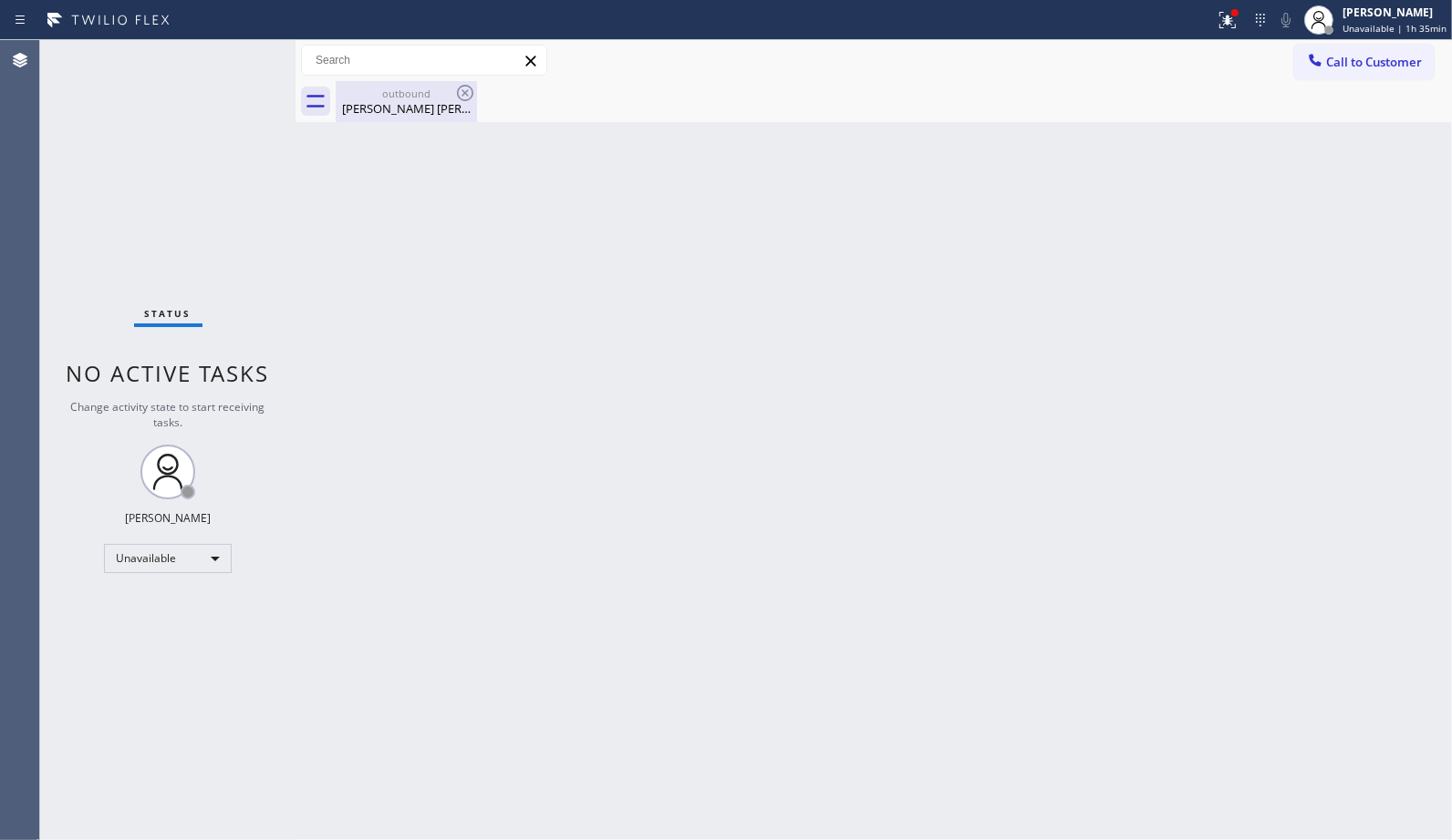
drag, startPoint x: 344, startPoint y: 105, endPoint x: 421, endPoint y: 98, distance: 77.3
click at [361, 112] on div "[PERSON_NAME] [PERSON_NAME]" at bounding box center [406, 109] width 138 height 17
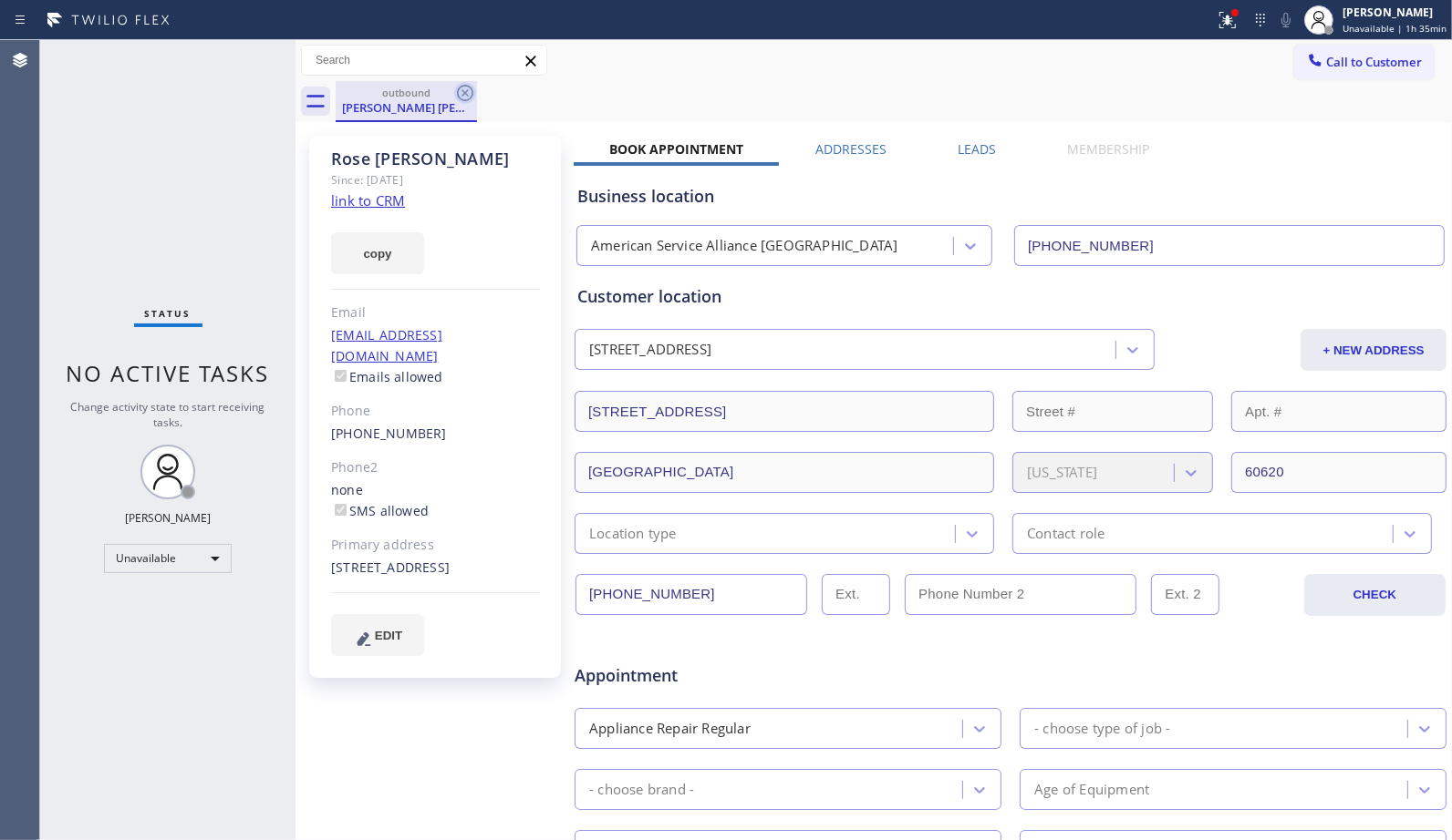
click at [462, 98] on icon at bounding box center [465, 93] width 22 height 22
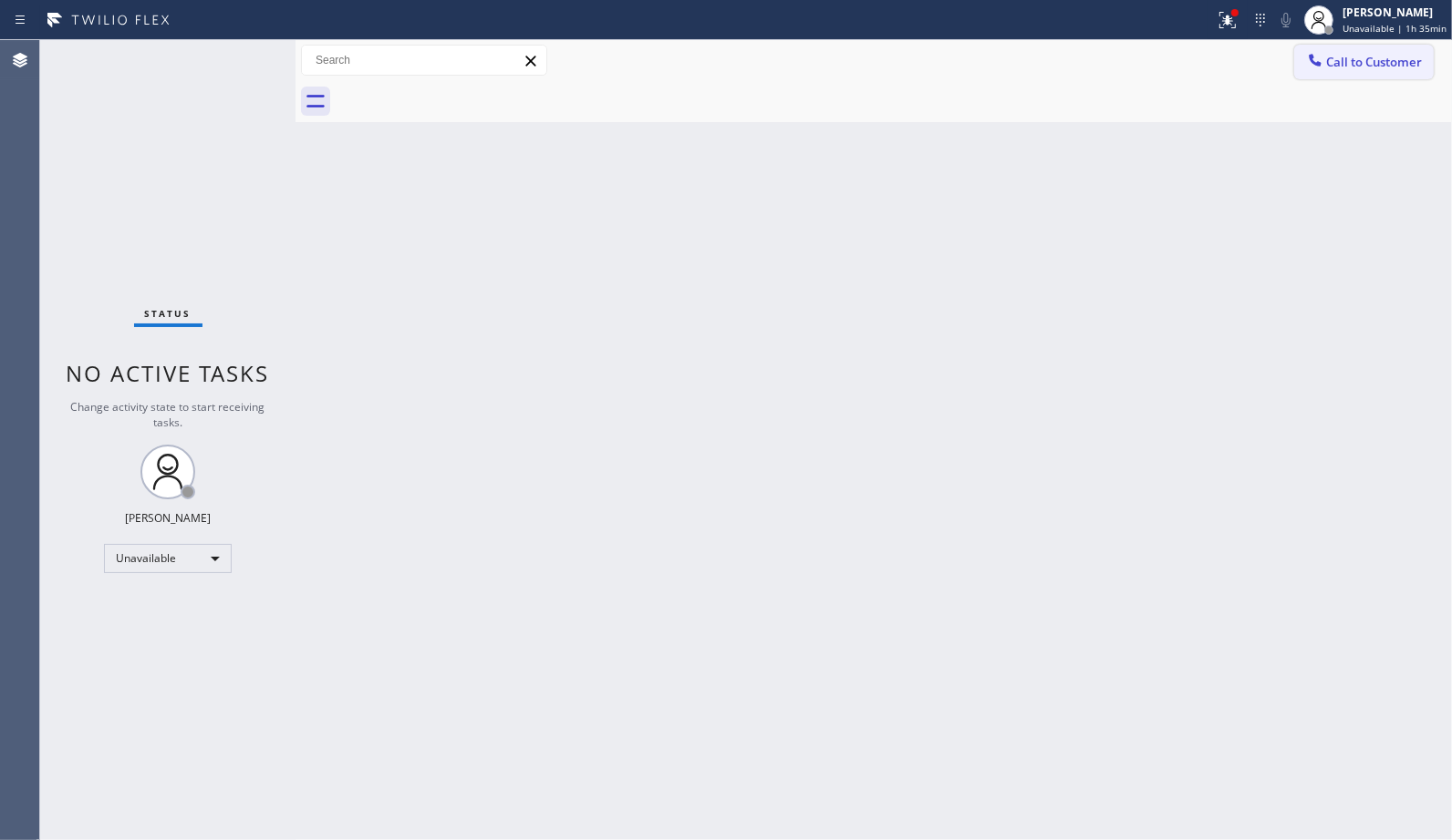
click at [1360, 57] on span "Call to Customer" at bounding box center [1373, 62] width 96 height 17
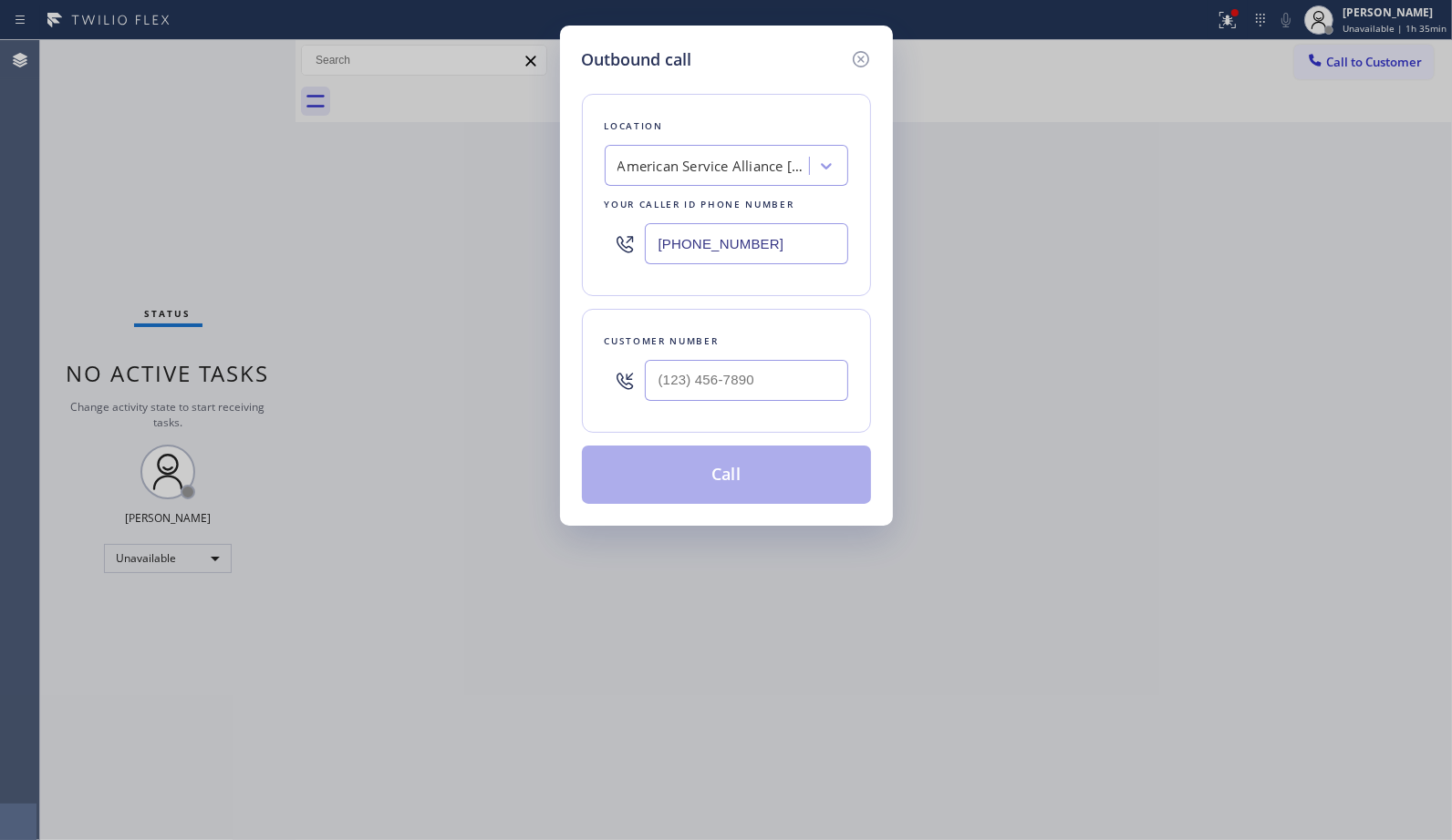
click at [661, 162] on div "American Service Alliance [GEOGRAPHIC_DATA]" at bounding box center [713, 166] width 191 height 21
paste input "Diamond Electrical Repair"
type input "Diamond Electrical Repair"
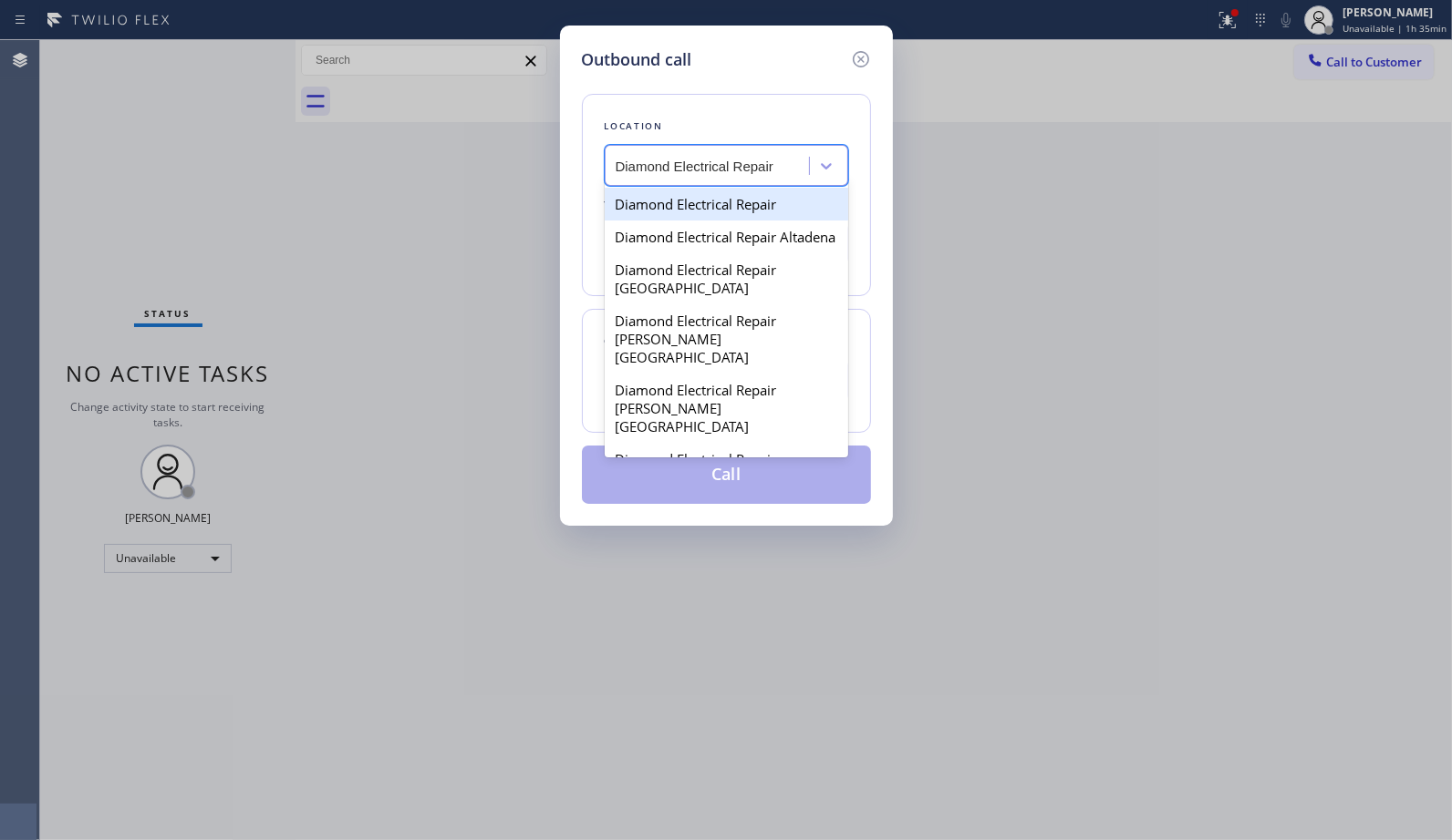
scroll to position [0, 4]
click at [680, 216] on div "Diamond Electrical Repair" at bounding box center [726, 203] width 244 height 33
type input "[PHONE_NUMBER]"
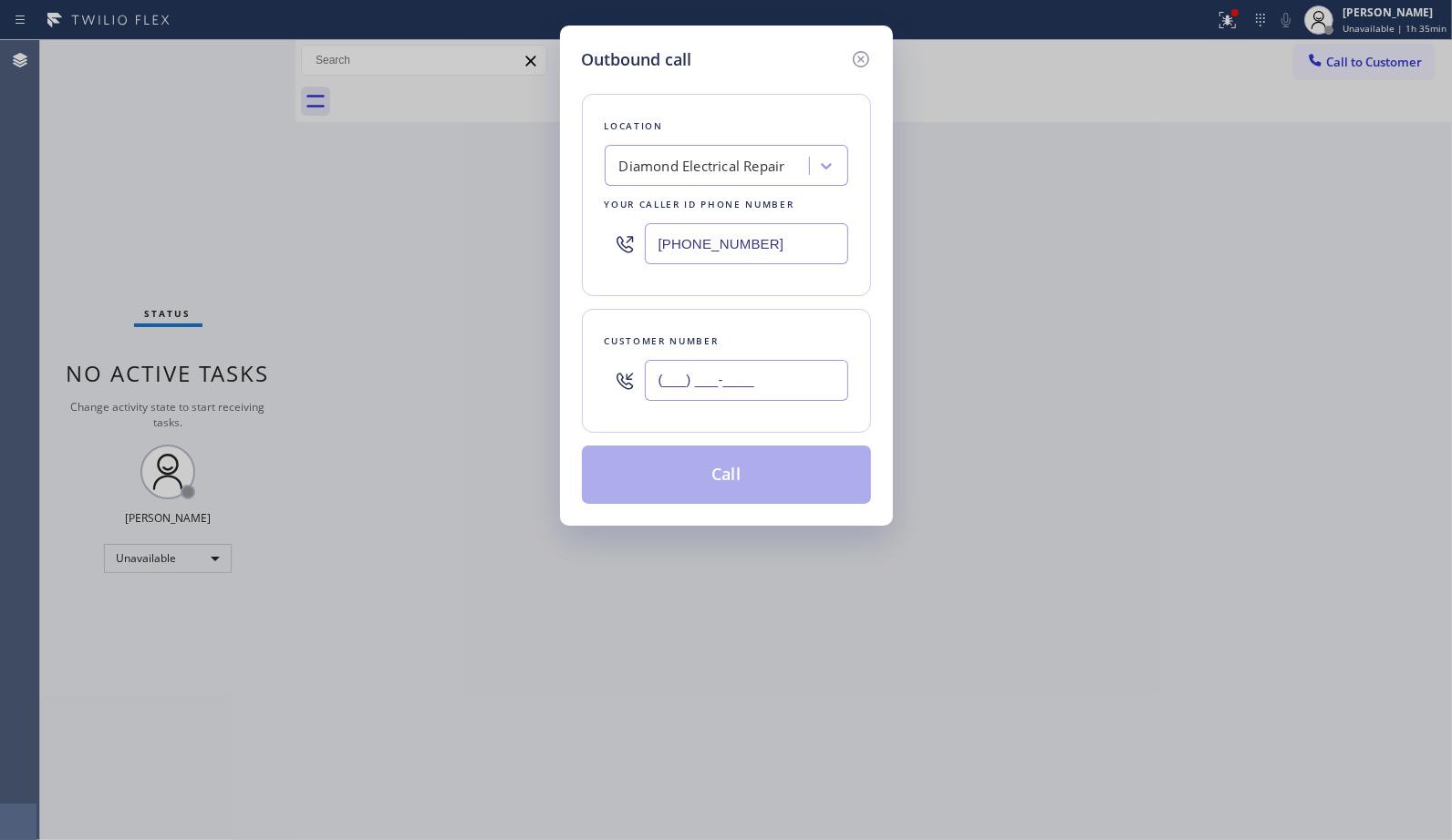
drag, startPoint x: 799, startPoint y: 377, endPoint x: 493, endPoint y: 339, distance: 308.4
click at [493, 339] on div "Outbound call Location Diamond Electrical Repair Your caller id phone number [P…" at bounding box center [726, 420] width 1452 height 840
paste input "509) 939-2465"
type input "[PHONE_NUMBER]"
click at [758, 490] on button "Call" at bounding box center [726, 475] width 289 height 59
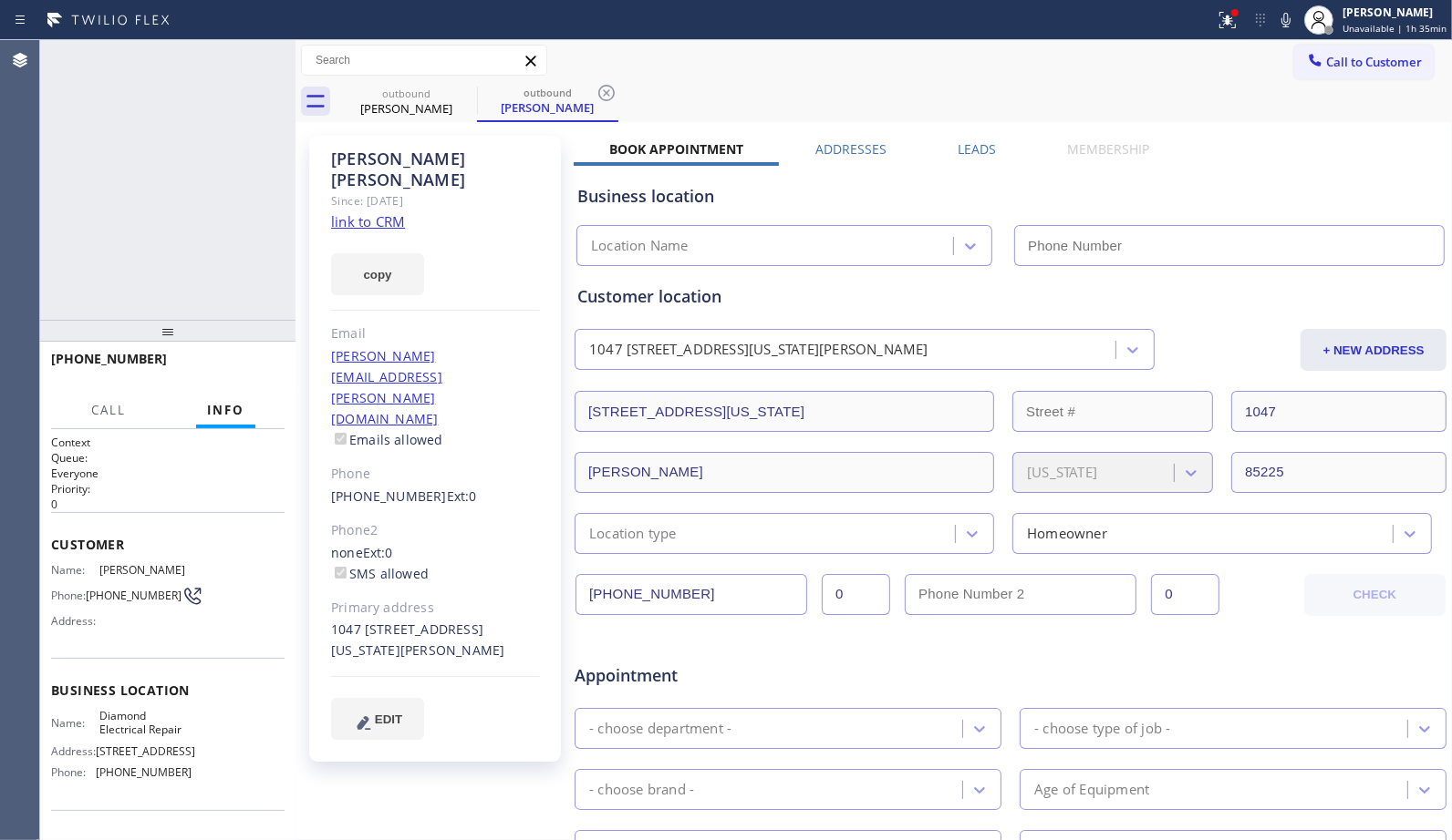
type input "[PHONE_NUMBER]"
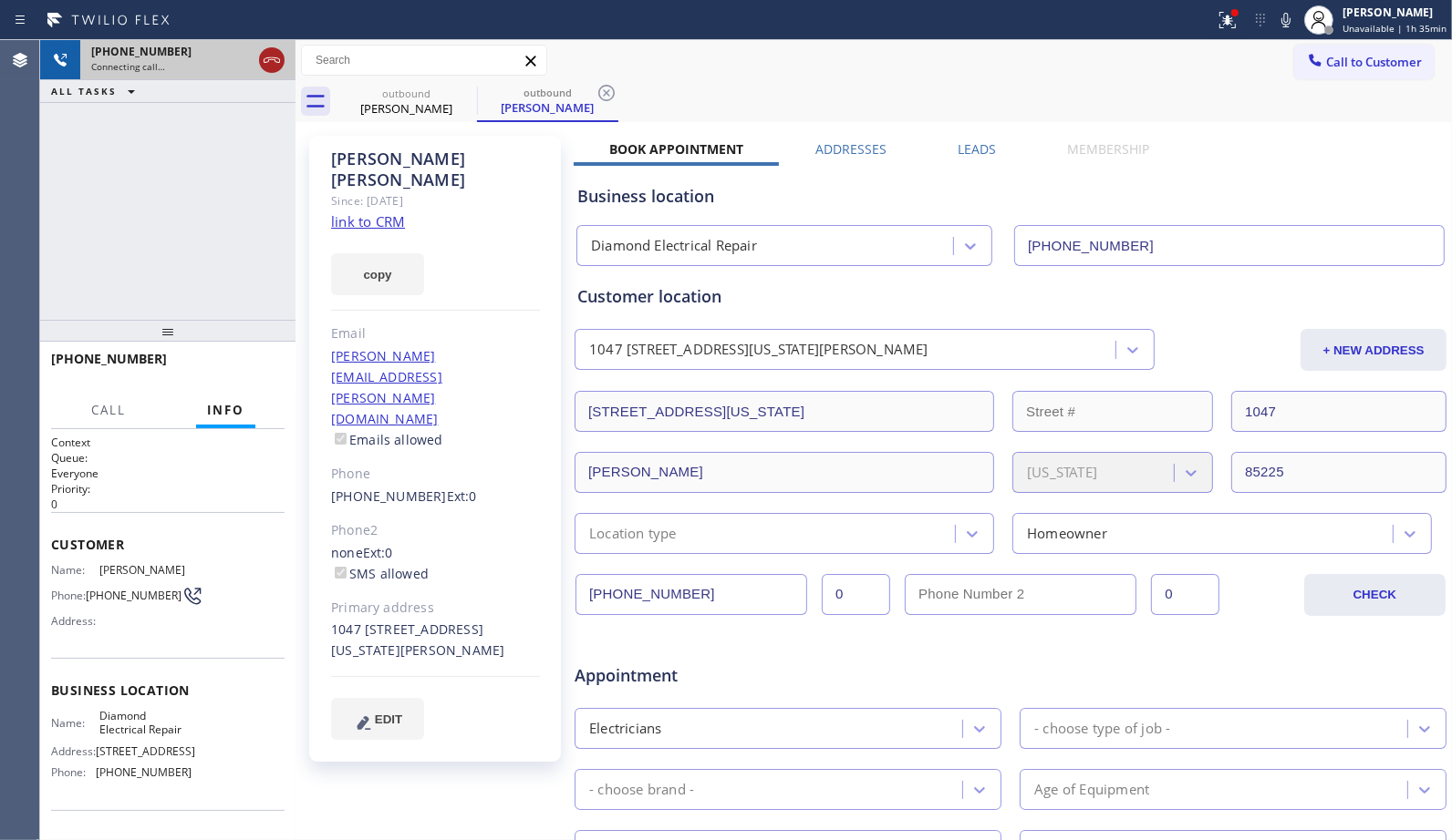
click at [277, 59] on icon at bounding box center [272, 60] width 22 height 22
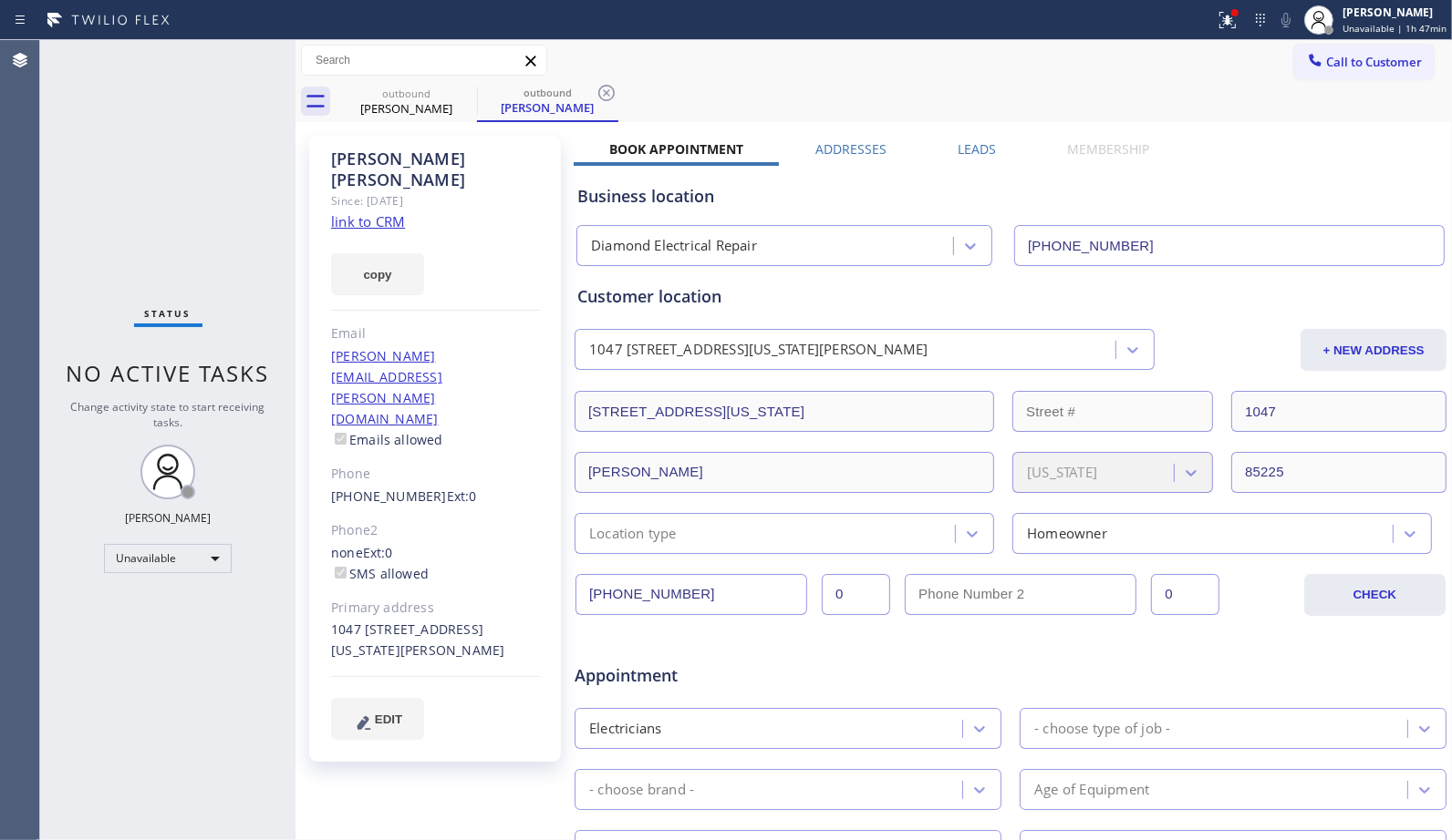
drag, startPoint x: 608, startPoint y: 80, endPoint x: 541, endPoint y: 91, distance: 67.9
click at [605, 82] on icon at bounding box center [607, 93] width 22 height 22
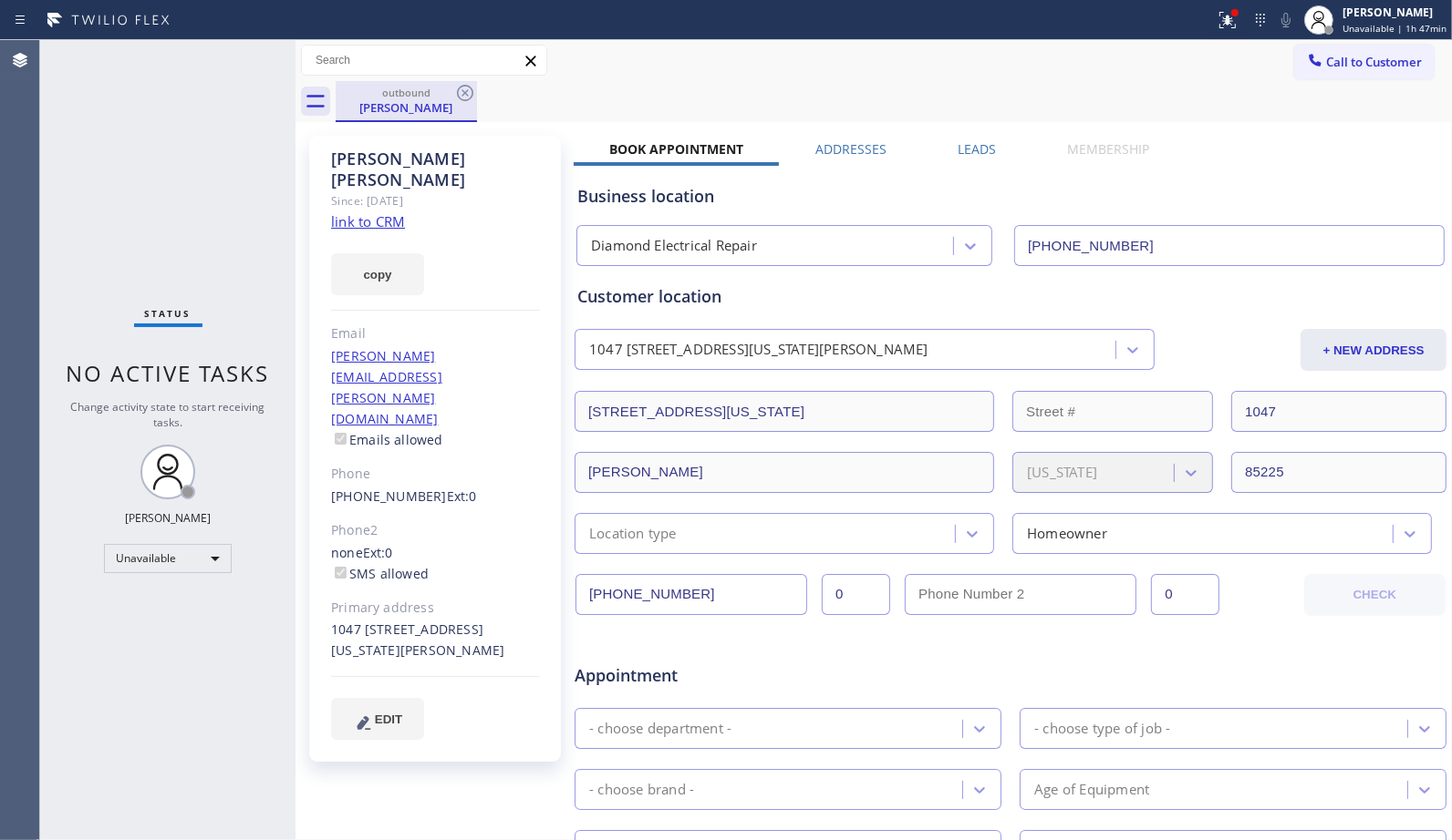
click at [438, 100] on div "[PERSON_NAME]" at bounding box center [406, 108] width 138 height 17
click at [471, 95] on icon at bounding box center [465, 93] width 17 height 17
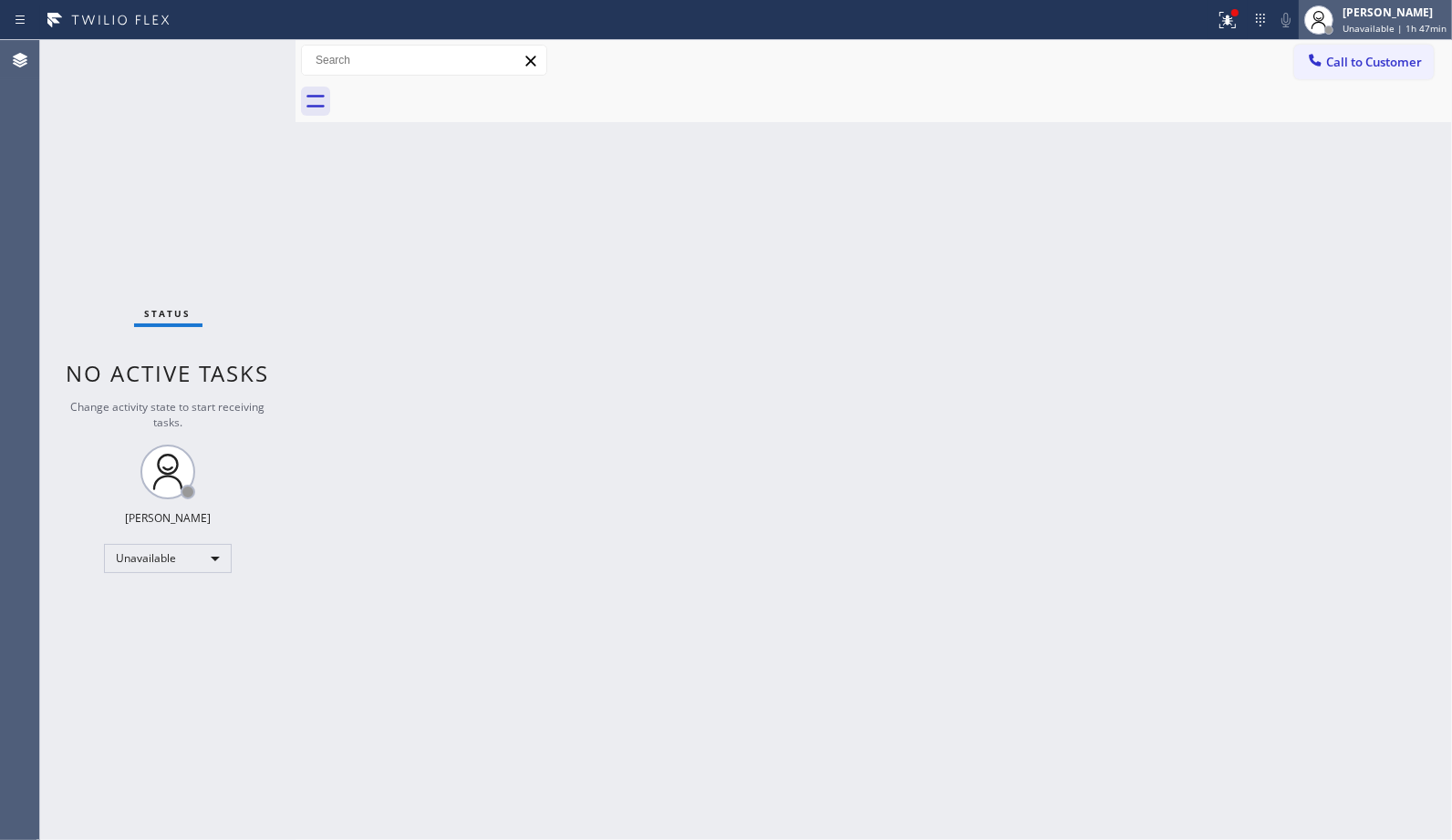
click at [1378, 30] on span "Unavailable | 1h 47min" at bounding box center [1394, 29] width 104 height 13
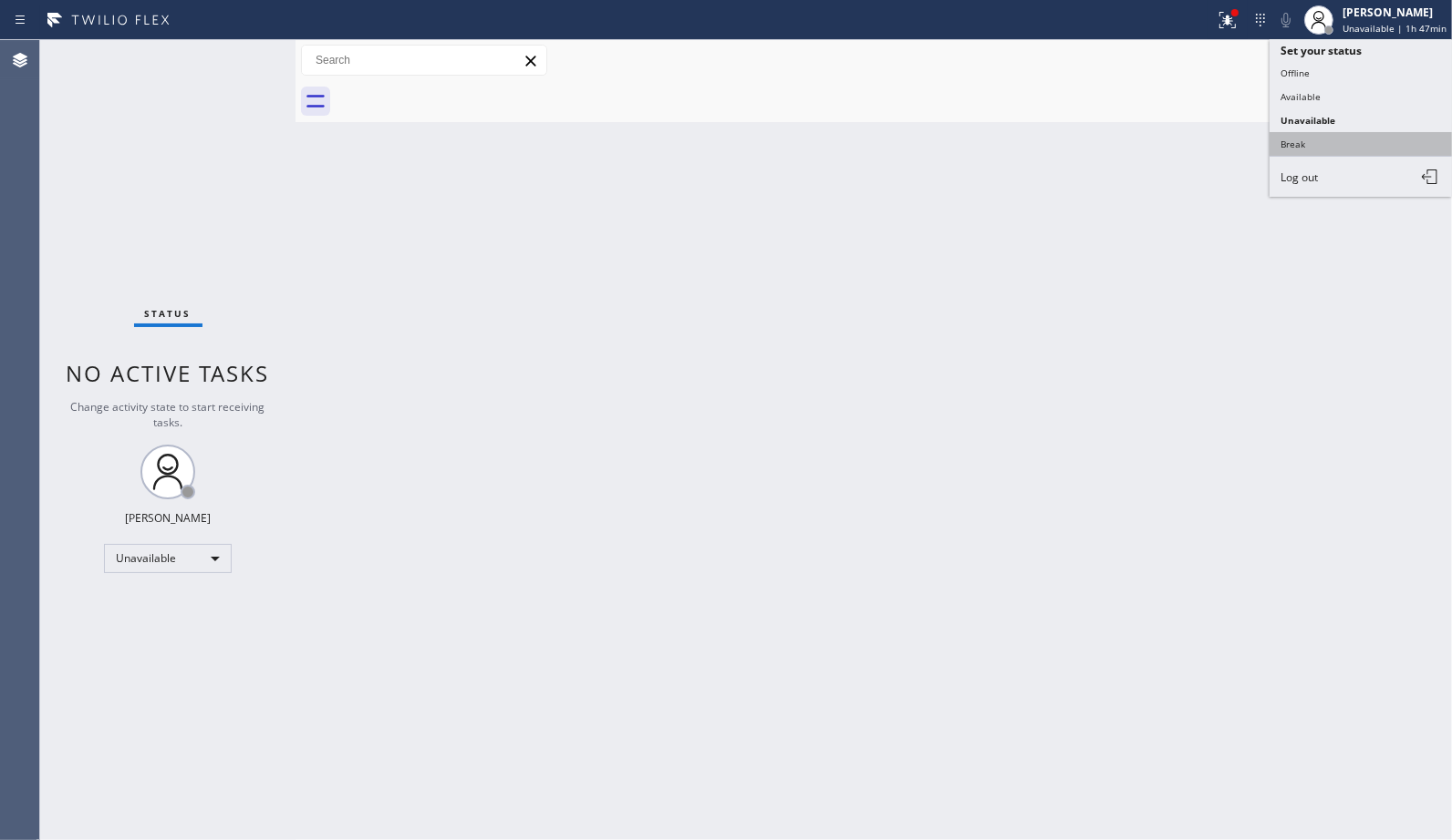
click at [1298, 147] on button "Break" at bounding box center [1360, 144] width 182 height 24
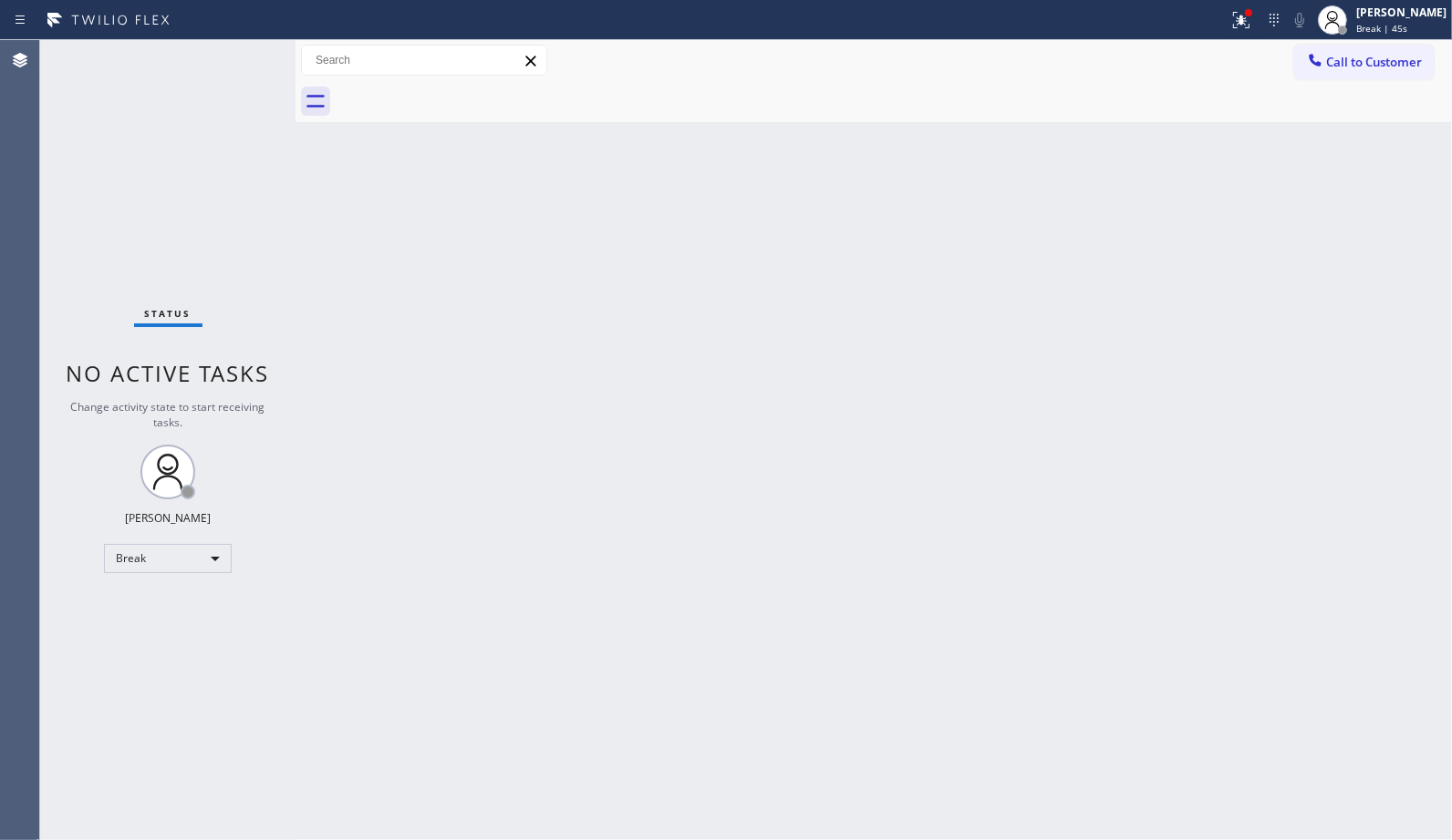
click at [1075, 392] on div "Back to Dashboard Change Sender ID Customers Technicians Select a contact Outbo…" at bounding box center [874, 440] width 1156 height 800
click at [1418, 14] on div "[PERSON_NAME]" at bounding box center [1401, 12] width 90 height 16
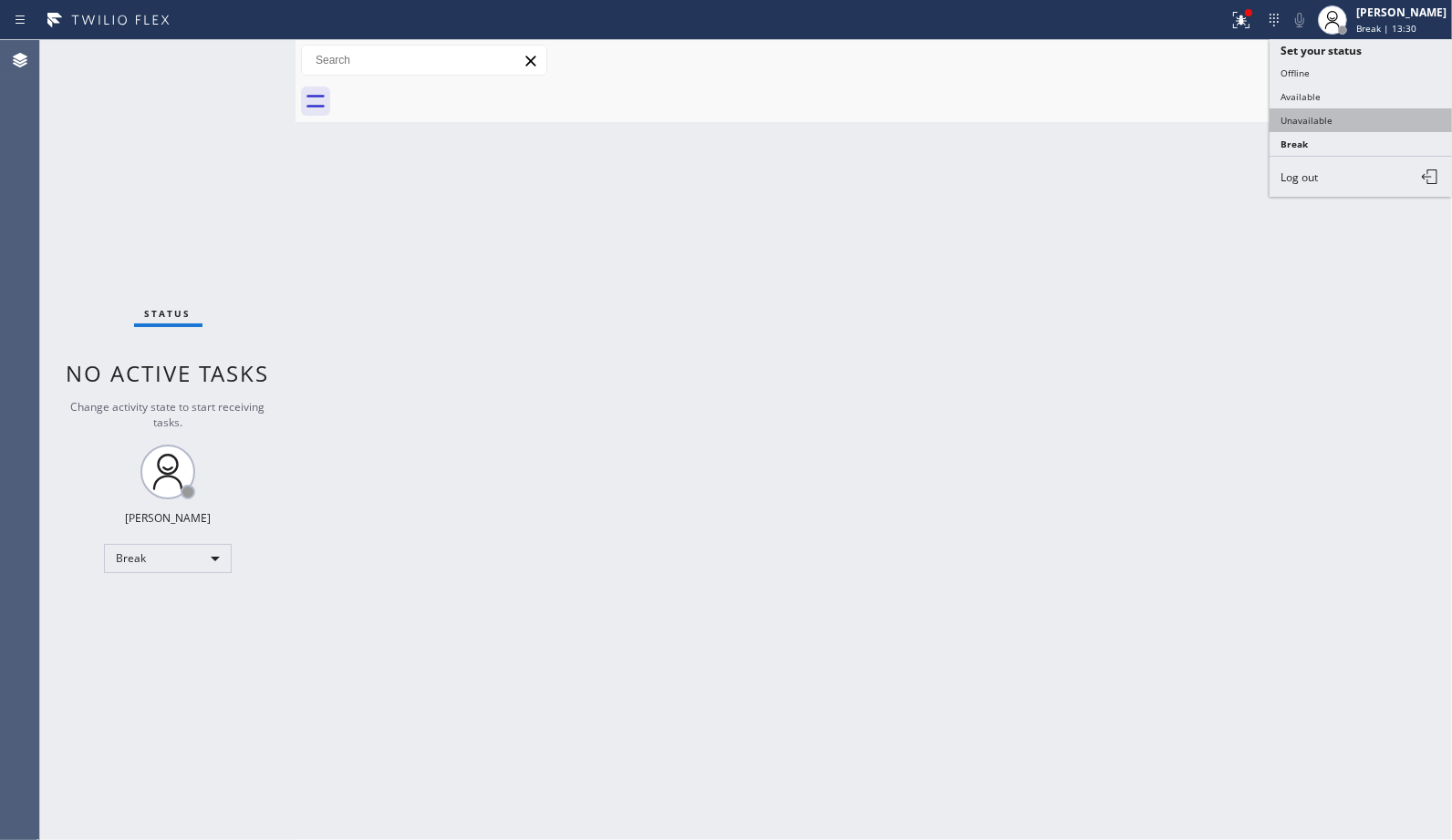
click at [1308, 117] on button "Unavailable" at bounding box center [1360, 121] width 182 height 24
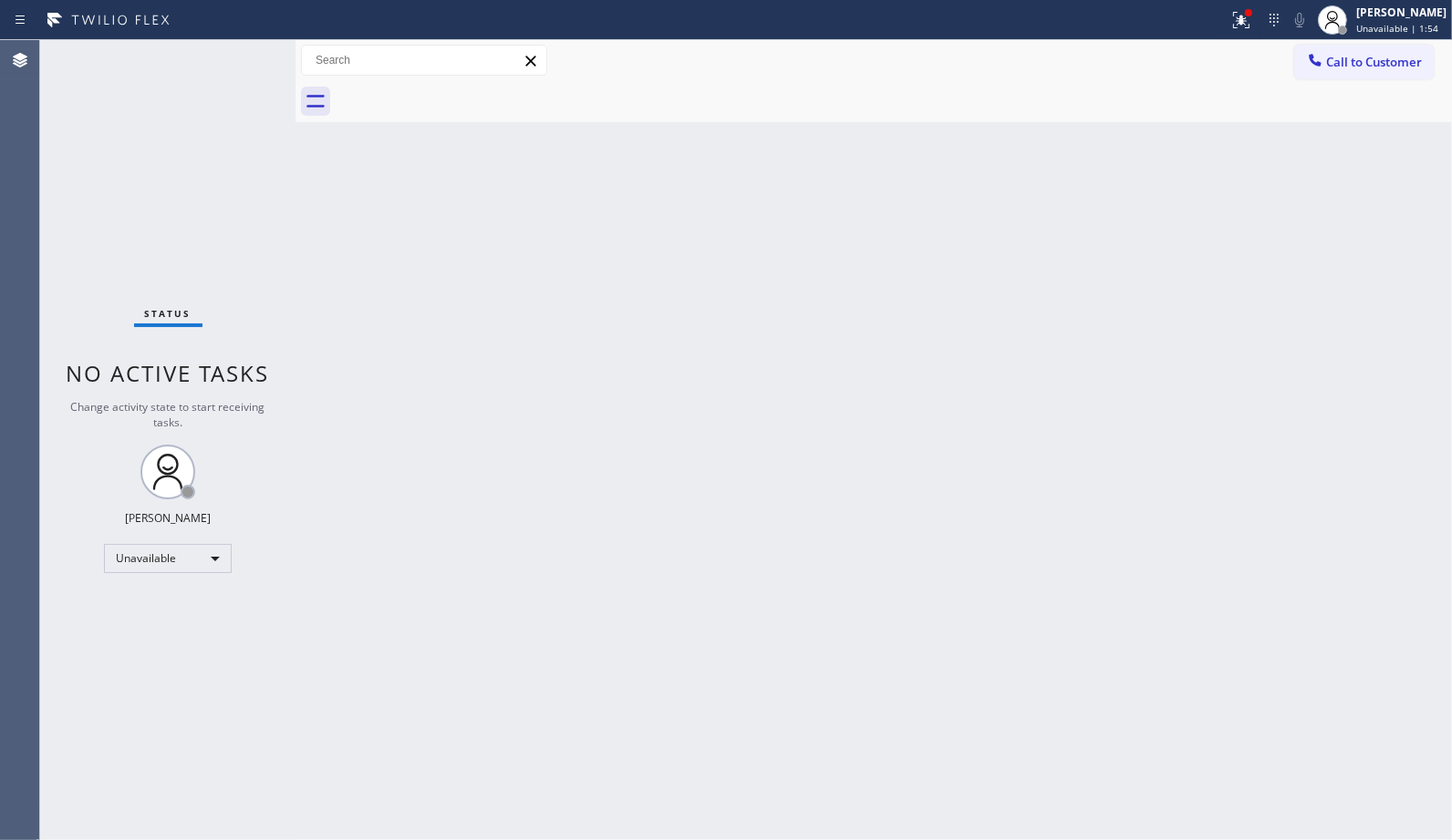
click at [1270, 542] on div "Back to Dashboard Change Sender ID Customers Technicians Select a contact Outbo…" at bounding box center [874, 440] width 1156 height 800
click at [1083, 514] on div "Back to Dashboard Change Sender ID Customers Technicians Select a contact Outbo…" at bounding box center [874, 440] width 1156 height 800
